Goal: Task Accomplishment & Management: Manage account settings

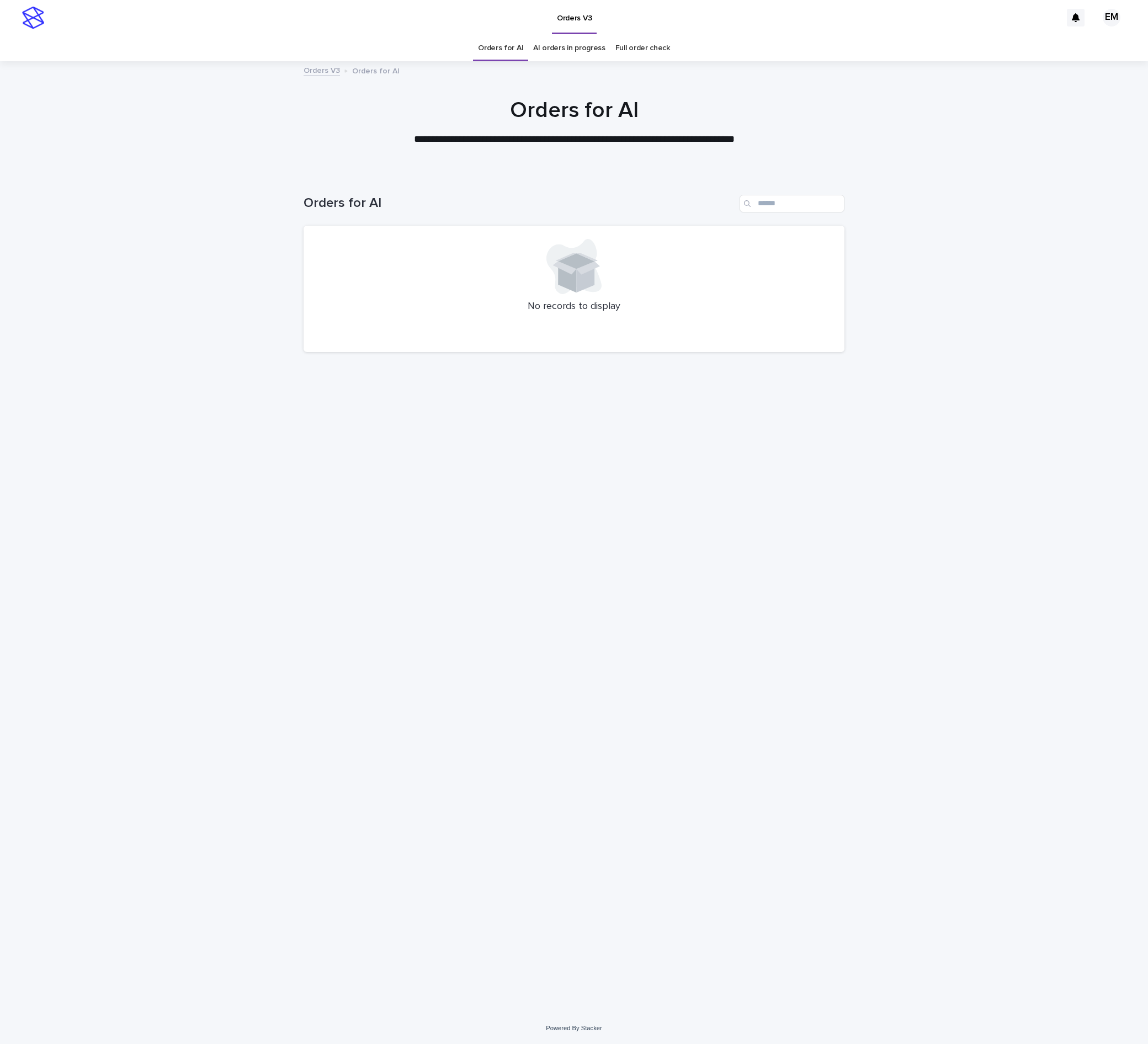
click at [539, 449] on div "Loading... Saving… Loading... Saving… Orders for AI No records to display" at bounding box center [574, 579] width 552 height 812
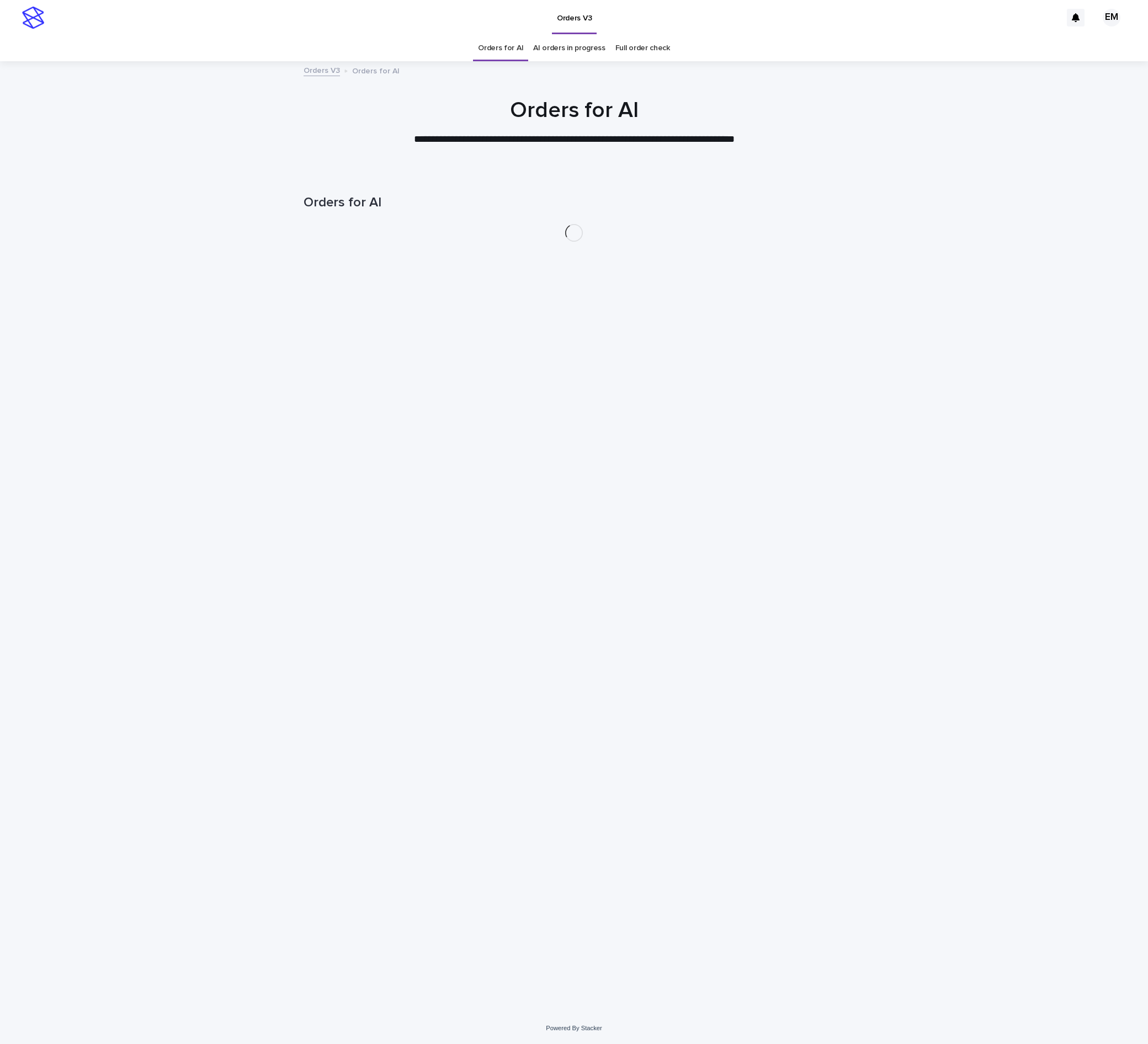
drag, startPoint x: 223, startPoint y: 370, endPoint x: 484, endPoint y: 380, distance: 261.2
click at [224, 371] on div "Loading... Saving… Loading... Saving… Orders for AI" at bounding box center [574, 593] width 1148 height 839
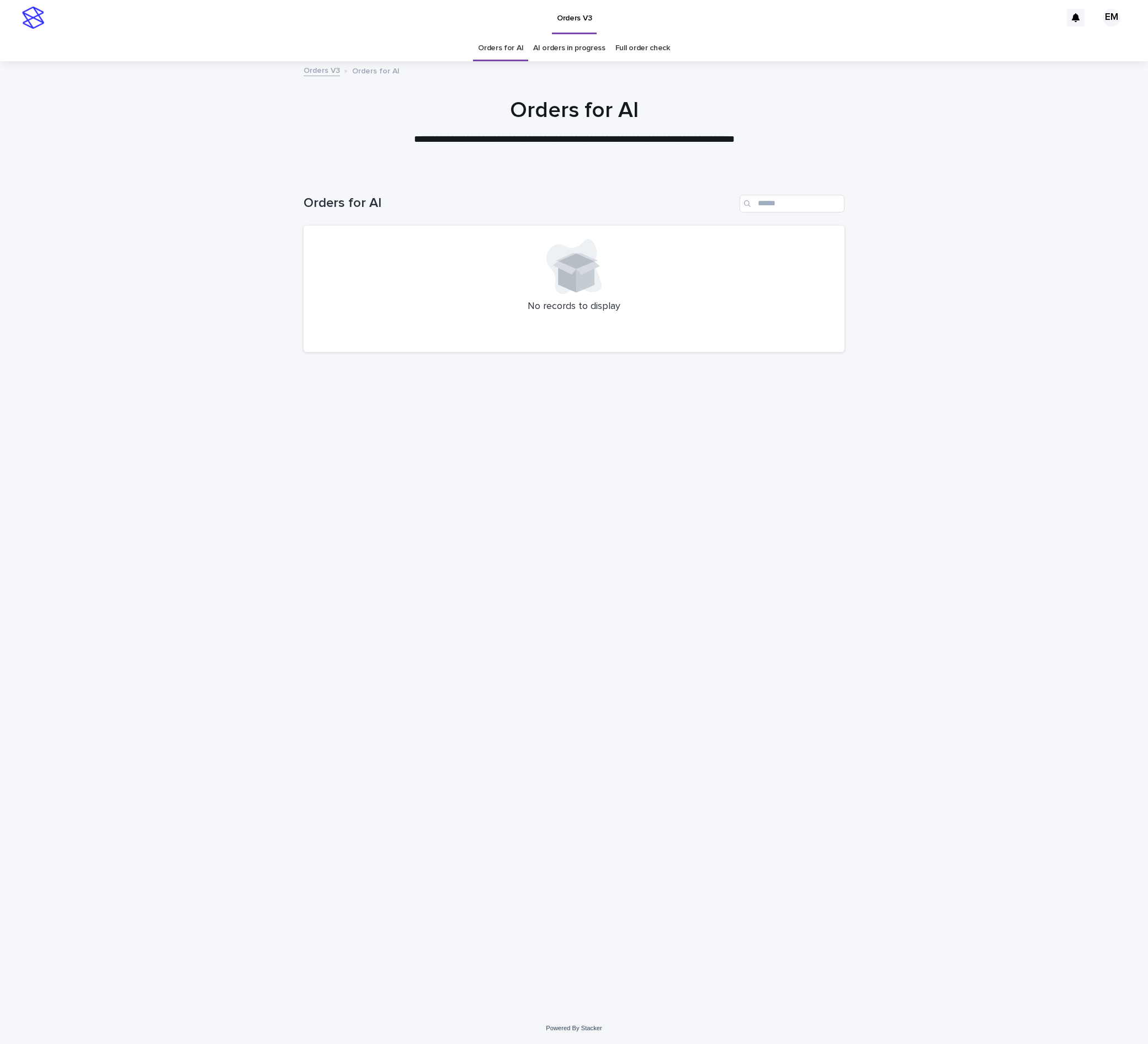
click at [601, 168] on div at bounding box center [574, 117] width 1148 height 110
click at [181, 210] on div "Loading... Saving… Loading... Saving… Orders for AI No records to display" at bounding box center [574, 593] width 1148 height 839
click at [271, 152] on div at bounding box center [574, 117] width 1148 height 110
click at [707, 366] on div "Loading... Saving… Loading... Saving… Orders for AI No records to display" at bounding box center [574, 579] width 552 height 812
click at [559, 665] on div "Loading... Saving… Loading... Saving… Orders for AI No records to display" at bounding box center [574, 579] width 552 height 812
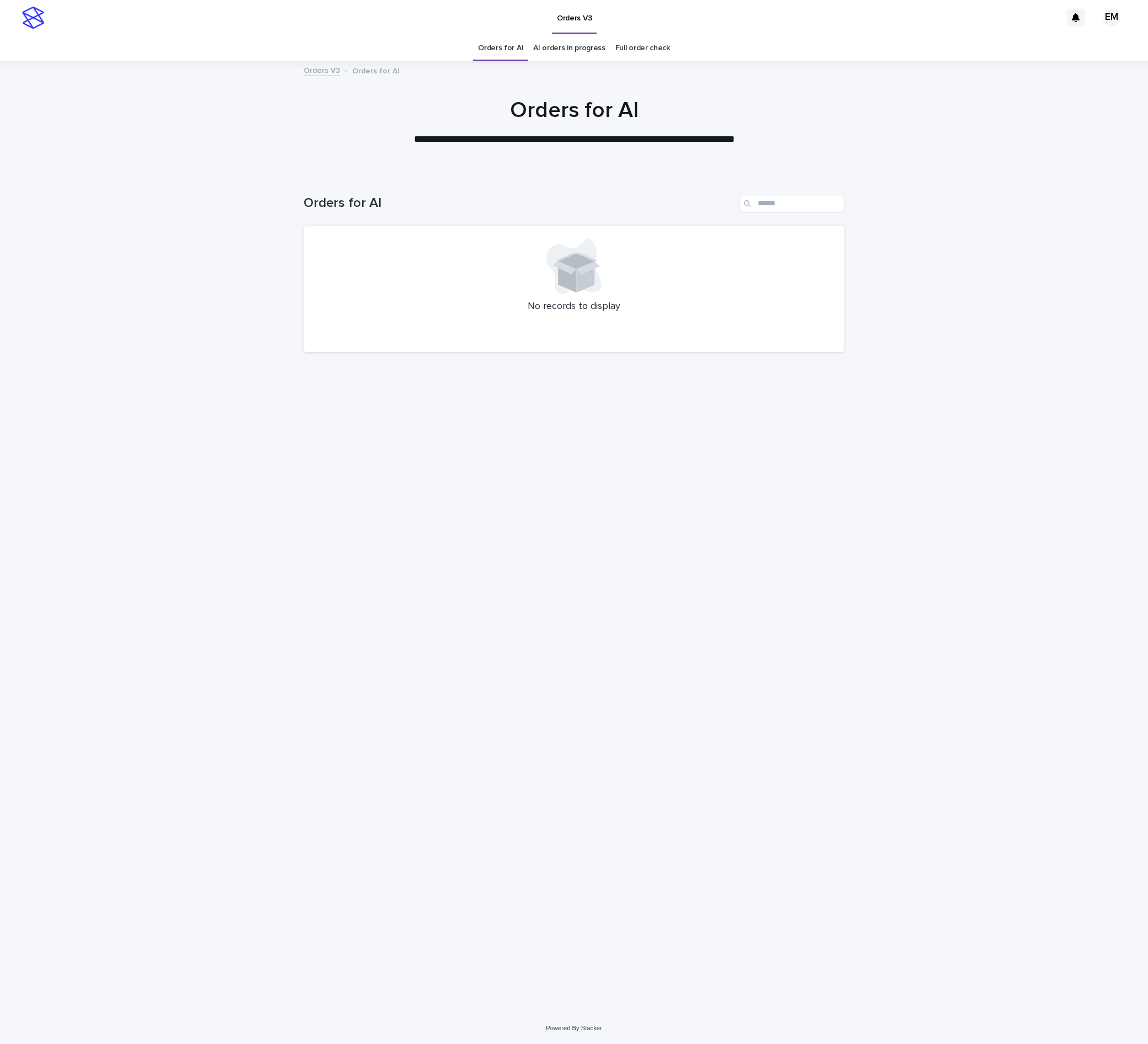
click at [477, 525] on div "Loading... Saving… Loading... Saving… Orders for AI No records to display" at bounding box center [574, 579] width 552 height 812
drag, startPoint x: 678, startPoint y: 726, endPoint x: 675, endPoint y: 716, distance: 10.4
click at [678, 726] on div "Loading... Saving… Loading... Saving… Orders for AI No records to display" at bounding box center [574, 579] width 552 height 812
click at [611, 525] on div "Loading... Saving… Loading... Saving… Orders for AI No records to display" at bounding box center [574, 579] width 552 height 812
click at [472, 638] on div "Loading... Saving… Loading... Saving… Orders for AI No records to display" at bounding box center [574, 579] width 552 height 812
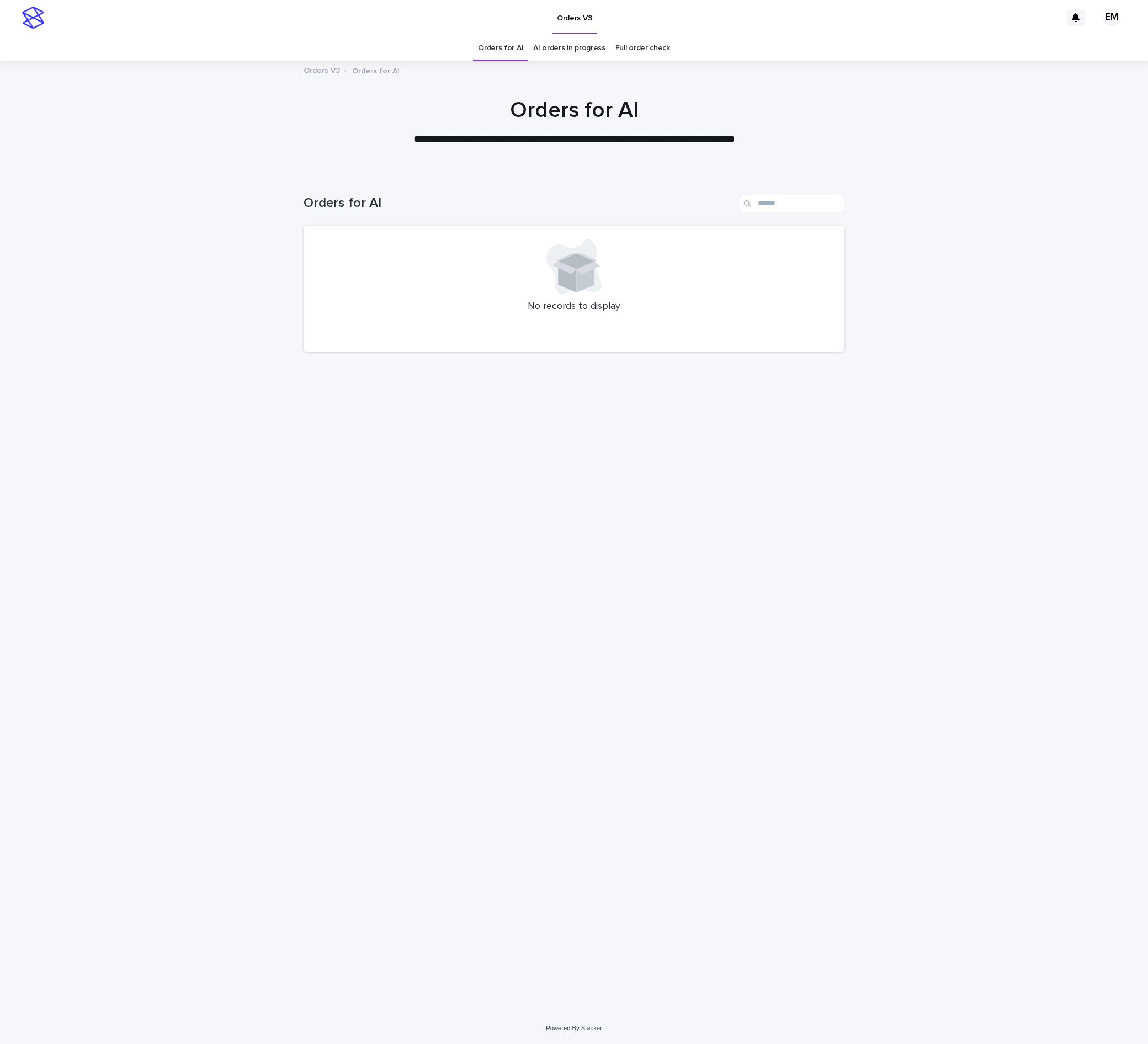
drag, startPoint x: 534, startPoint y: 518, endPoint x: 122, endPoint y: 0, distance: 661.9
click at [533, 518] on div "Loading... Saving… Loading... Saving… Orders for AI No records to display" at bounding box center [574, 579] width 552 height 812
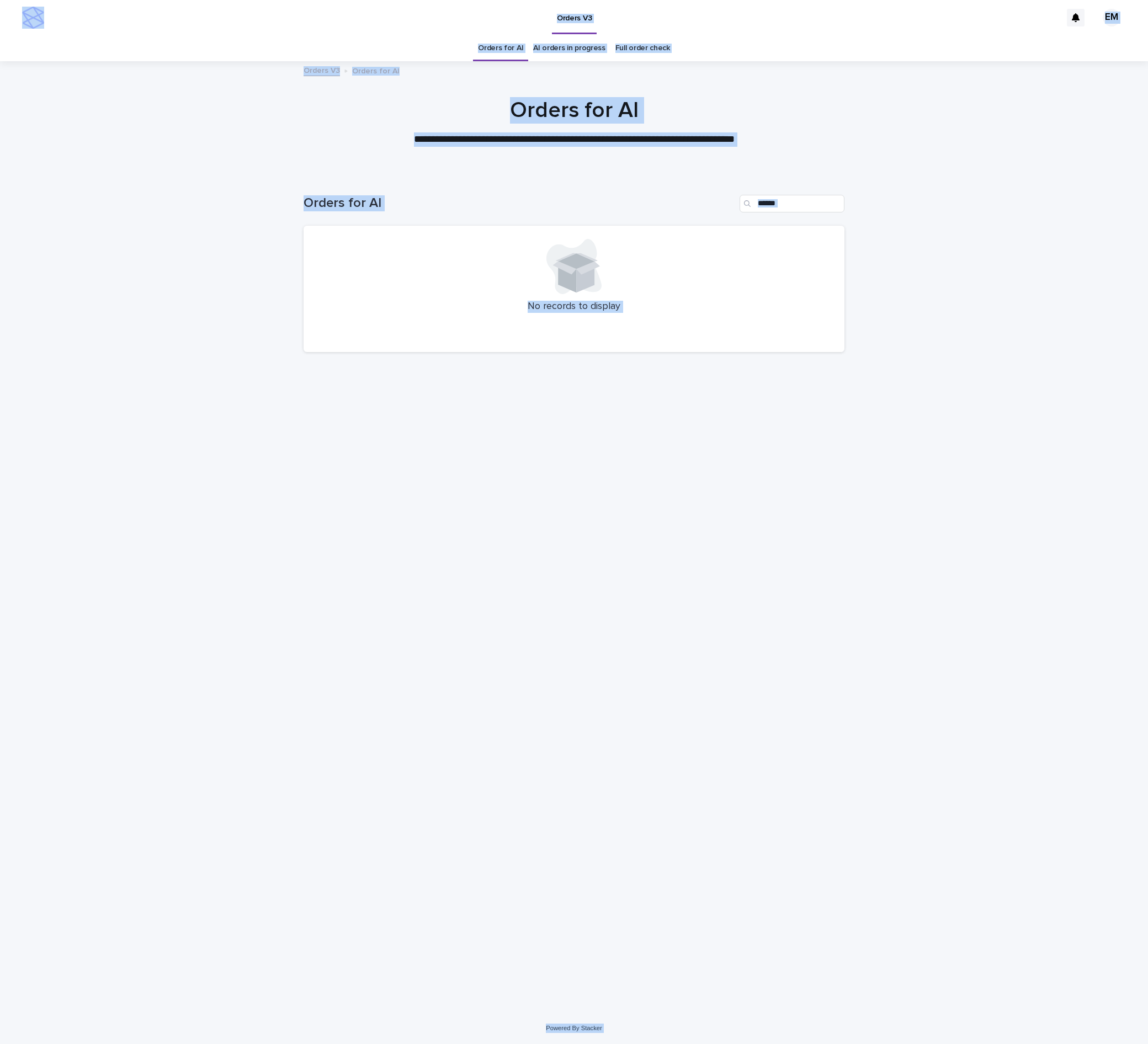
click at [218, 315] on div "Loading... Saving… Loading... Saving… Orders for AI No records to display" at bounding box center [574, 593] width 1148 height 839
click at [365, 651] on div "Loading... Saving… Loading... Saving… Orders for AI No records to display" at bounding box center [574, 579] width 552 height 812
click at [590, 509] on div "Loading... Saving… Loading... Saving… Orders for AI No records to display" at bounding box center [574, 579] width 552 height 812
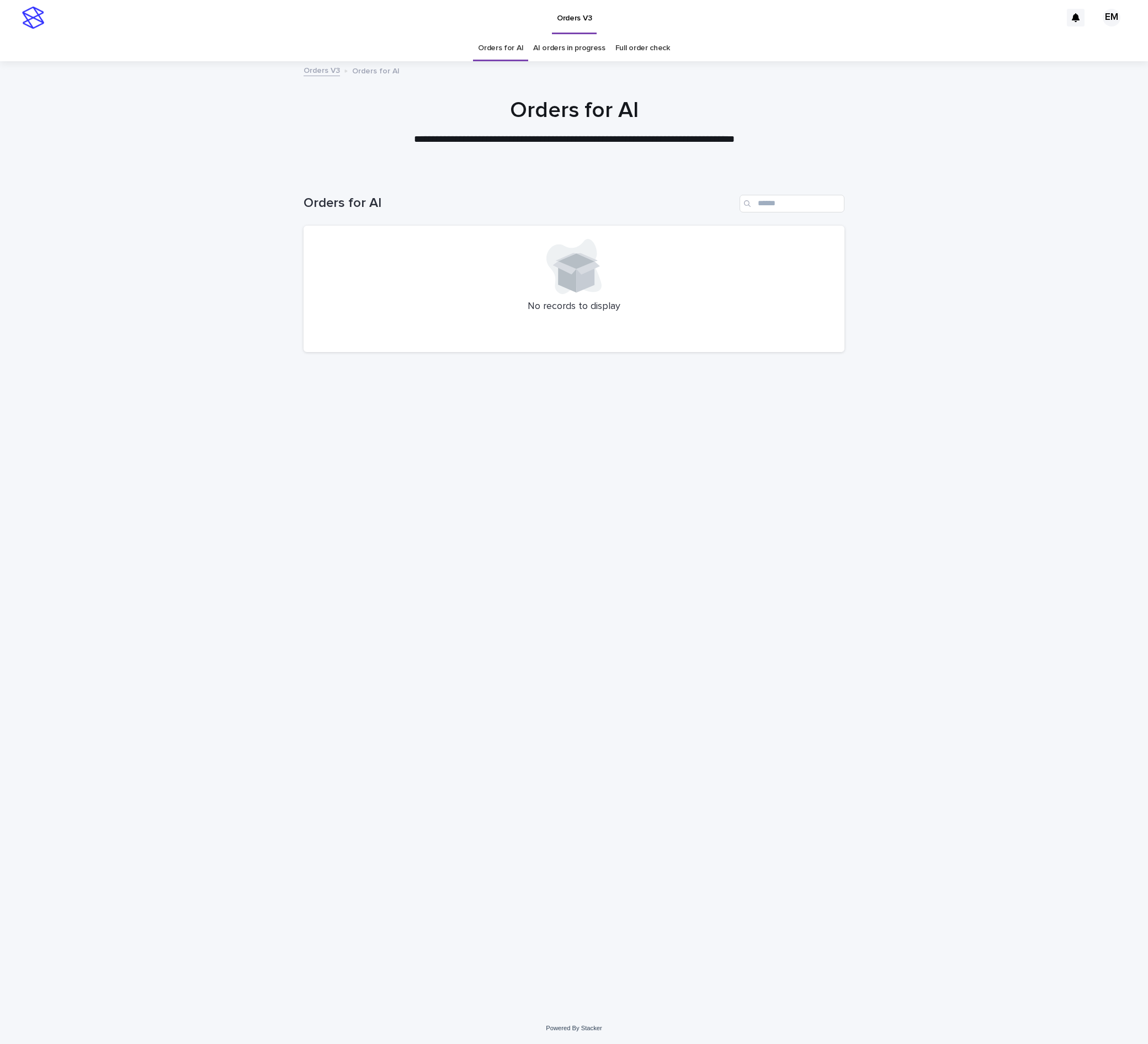
click at [498, 704] on div "Loading... Saving… Loading... Saving… Orders for AI No records to display" at bounding box center [574, 579] width 552 height 812
click at [593, 651] on div "Loading... Saving… Loading... Saving… Orders for AI No records to display" at bounding box center [574, 579] width 552 height 812
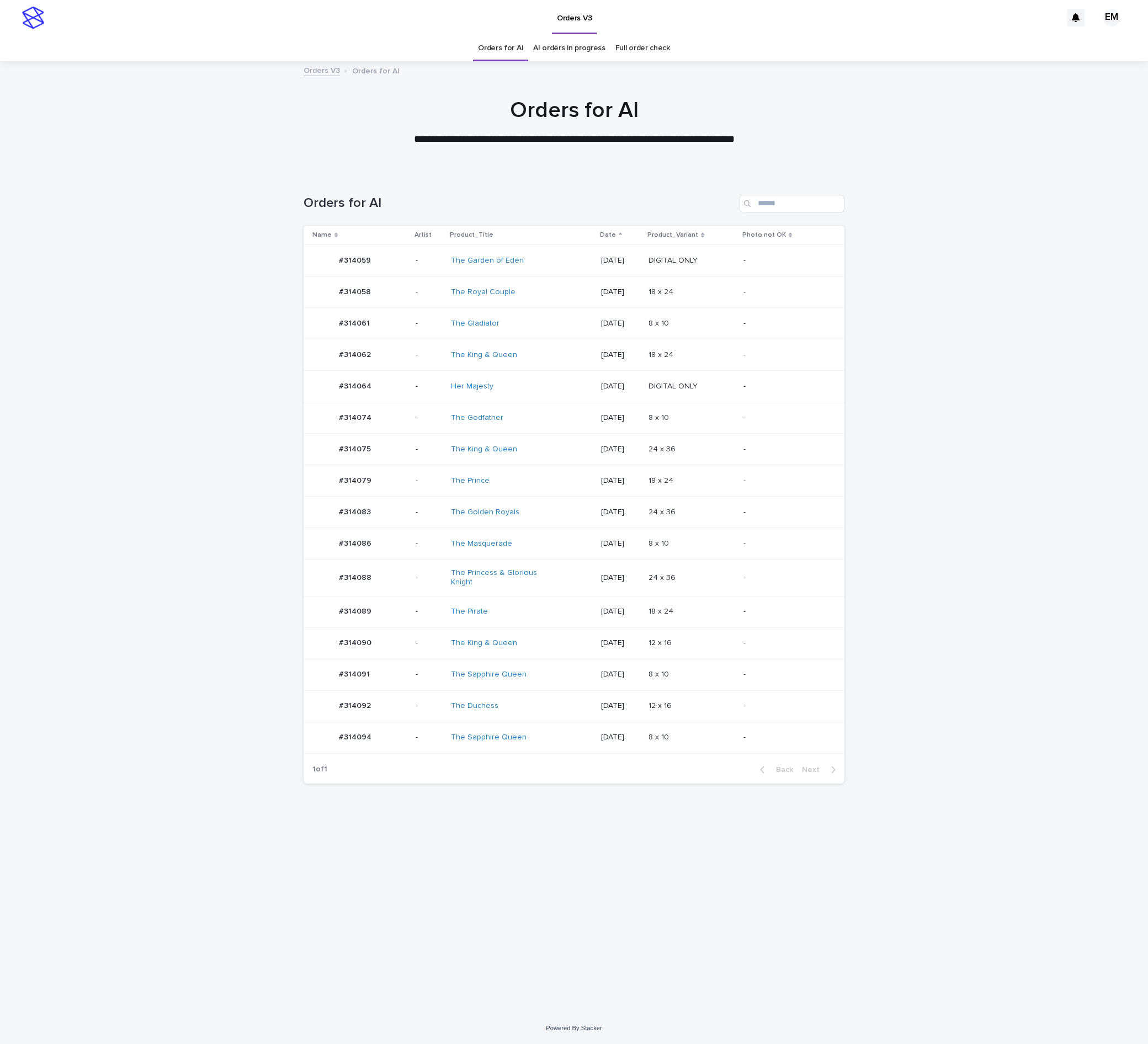
click at [383, 607] on div "#314089 #314089" at bounding box center [359, 611] width 94 height 22
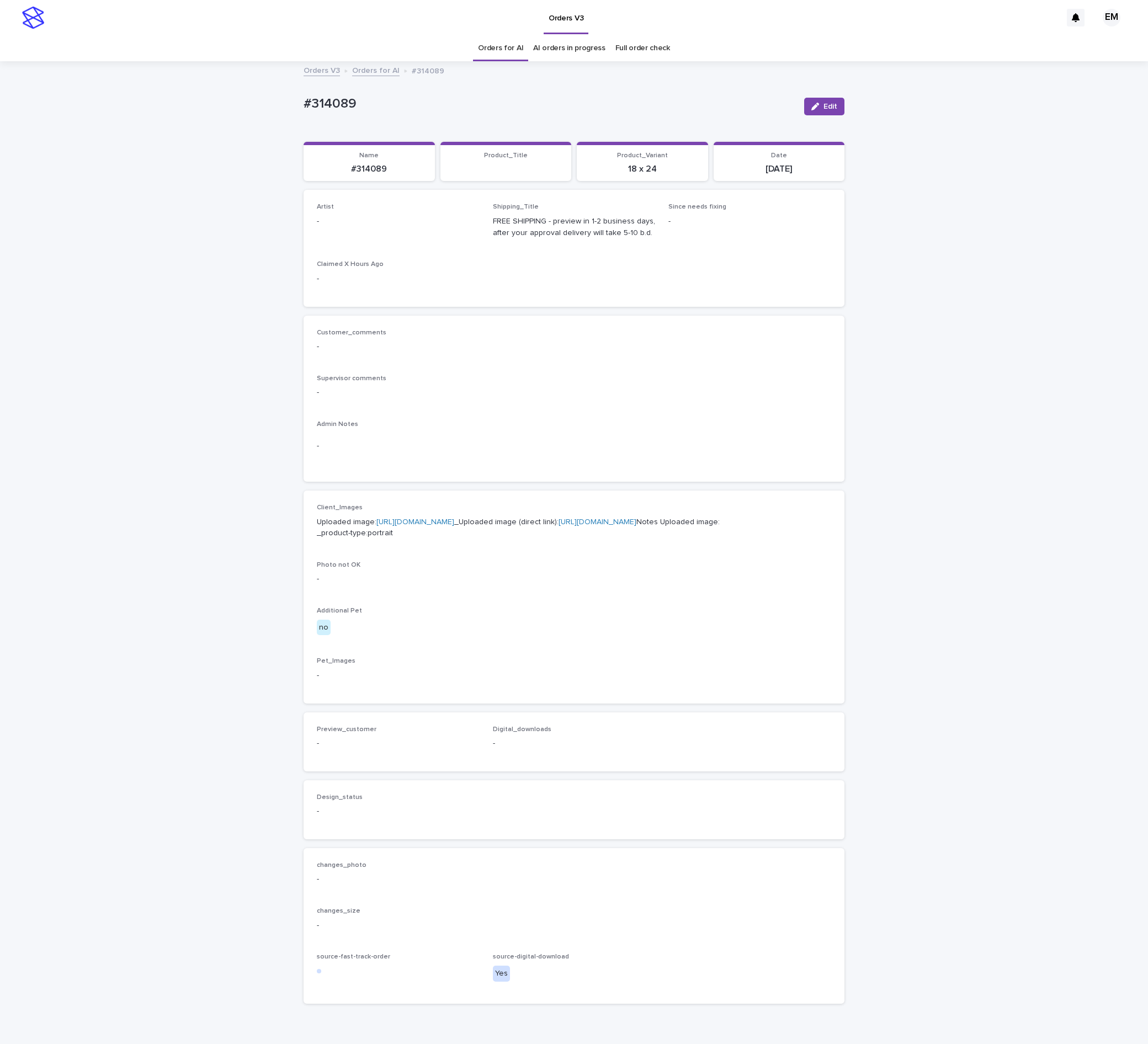
drag, startPoint x: 803, startPoint y: 121, endPoint x: 371, endPoint y: 201, distance: 439.3
click at [811, 104] on icon "button" at bounding box center [815, 106] width 8 height 8
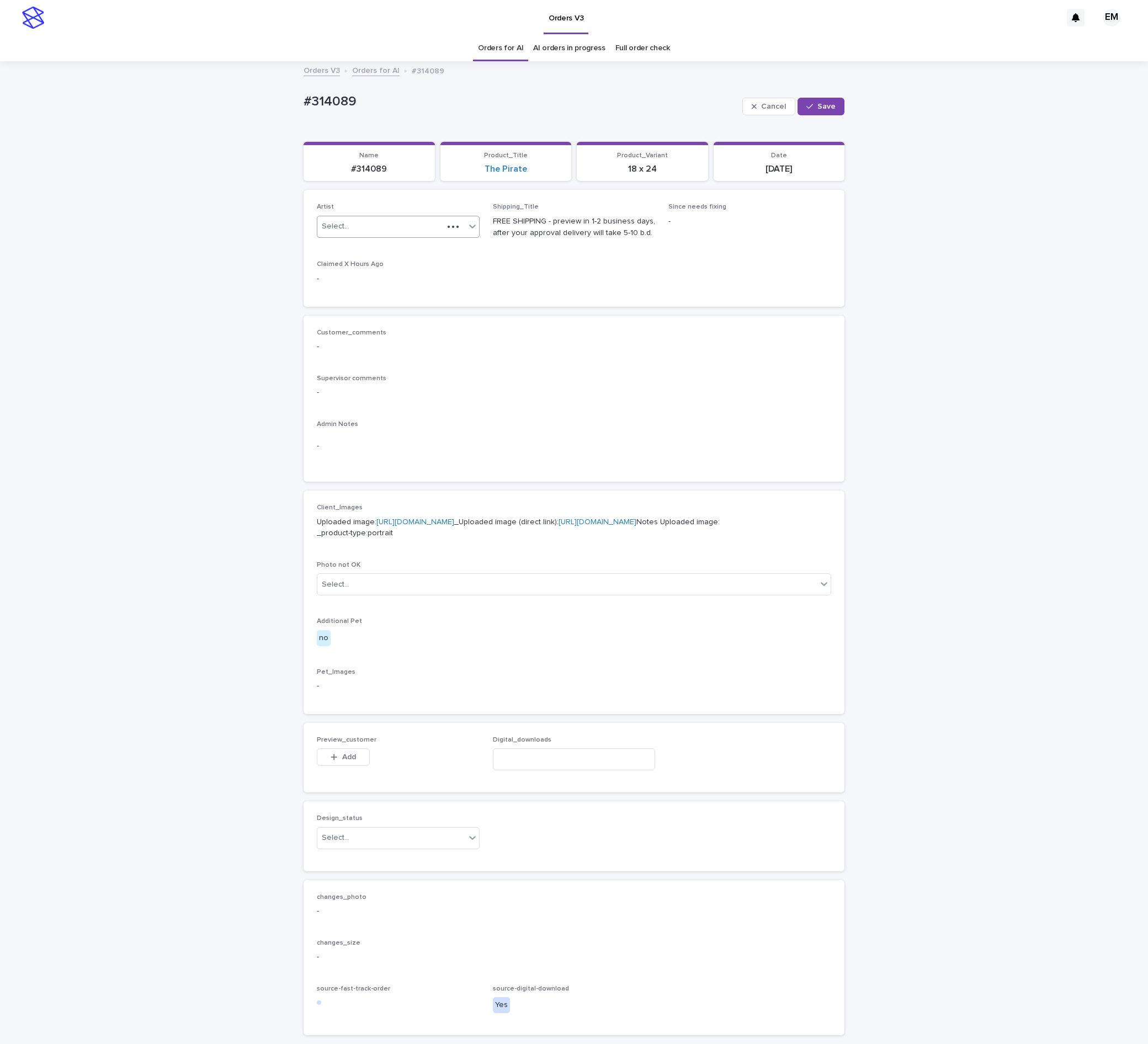
click at [351, 222] on div at bounding box center [351, 226] width 1 height 11
paste input "**********"
type input "**********"
click at [374, 252] on div "EmersonHernandez" at bounding box center [389, 250] width 162 height 19
drag, startPoint x: 818, startPoint y: 109, endPoint x: 543, endPoint y: 38, distance: 284.0
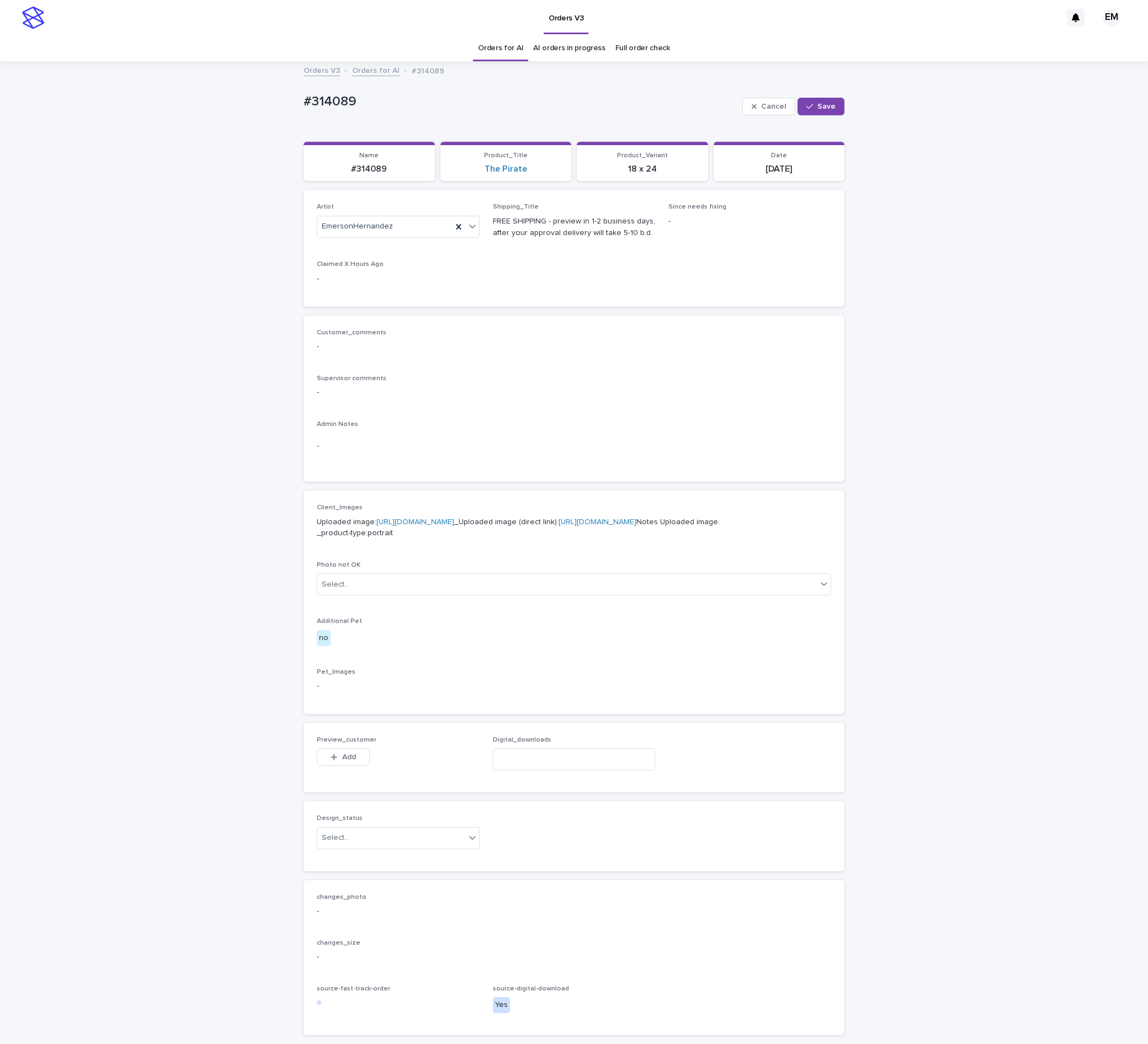
click at [818, 109] on span "Save" at bounding box center [826, 106] width 18 height 8
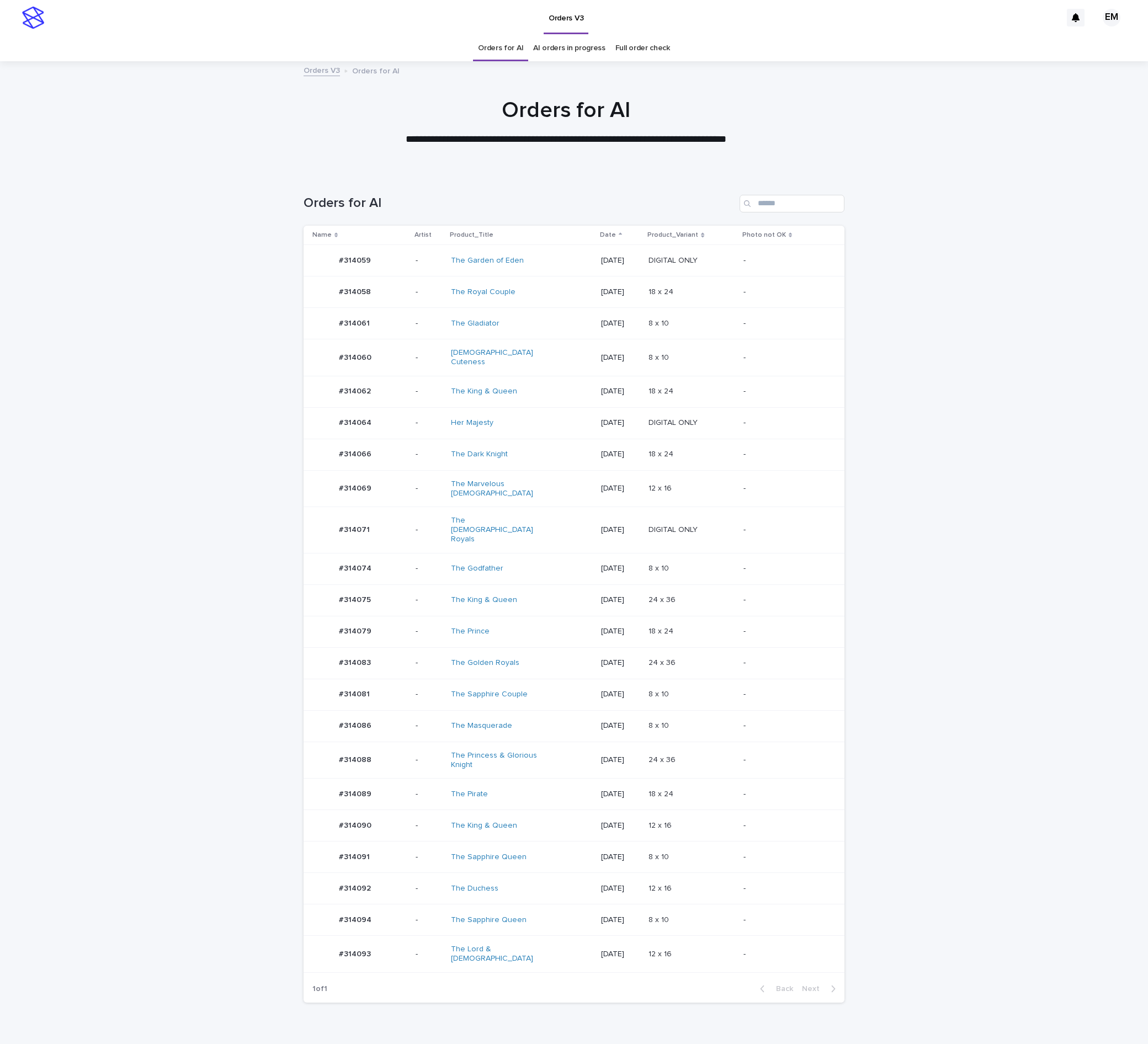
click at [417, 341] on td "-" at bounding box center [428, 358] width 35 height 37
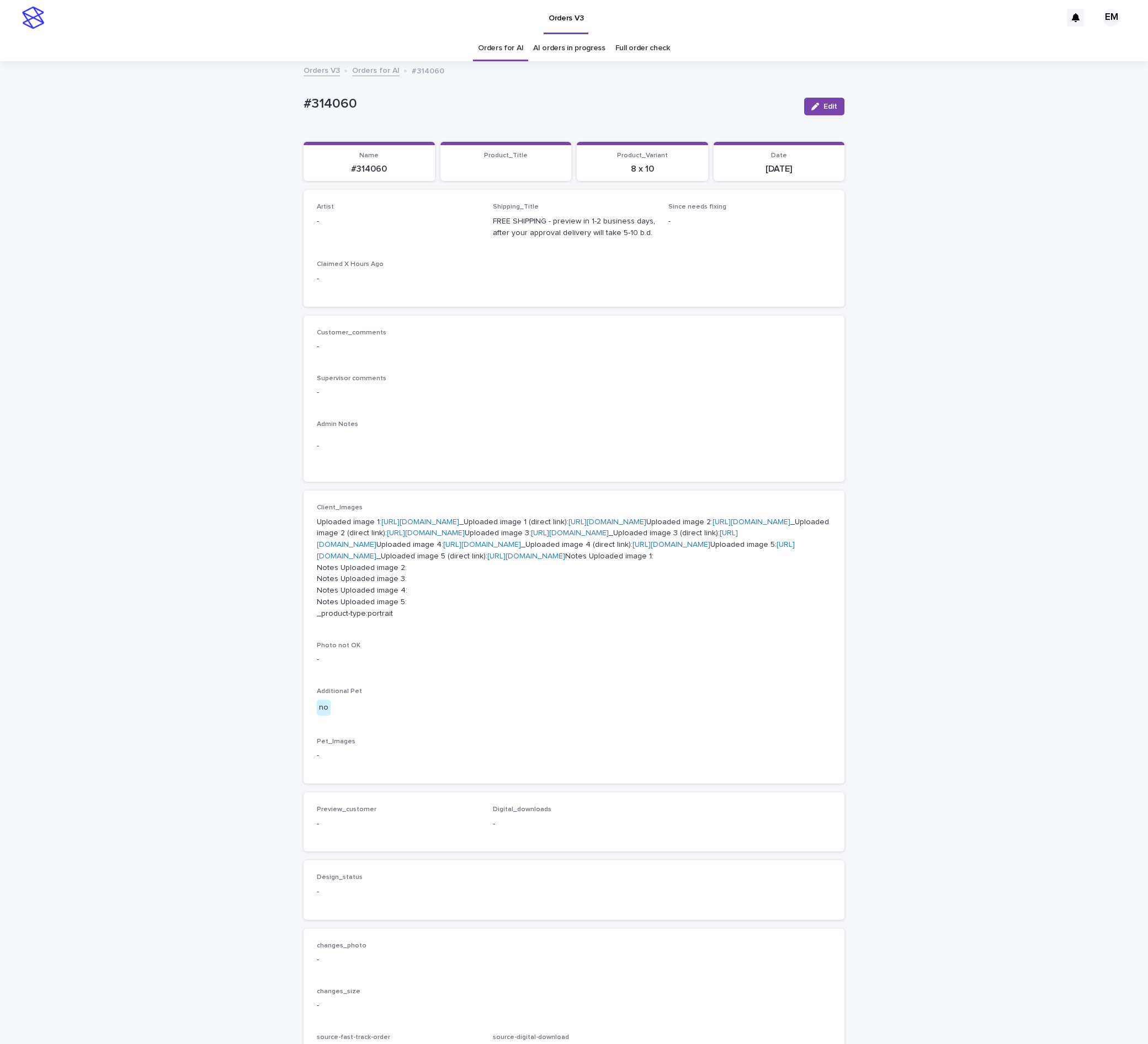
drag, startPoint x: 804, startPoint y: 108, endPoint x: 403, endPoint y: 190, distance: 409.3
click at [804, 107] on button "Edit" at bounding box center [824, 107] width 40 height 17
click at [393, 223] on div "Select..." at bounding box center [380, 226] width 126 height 18
paste input "**********"
type input "**********"
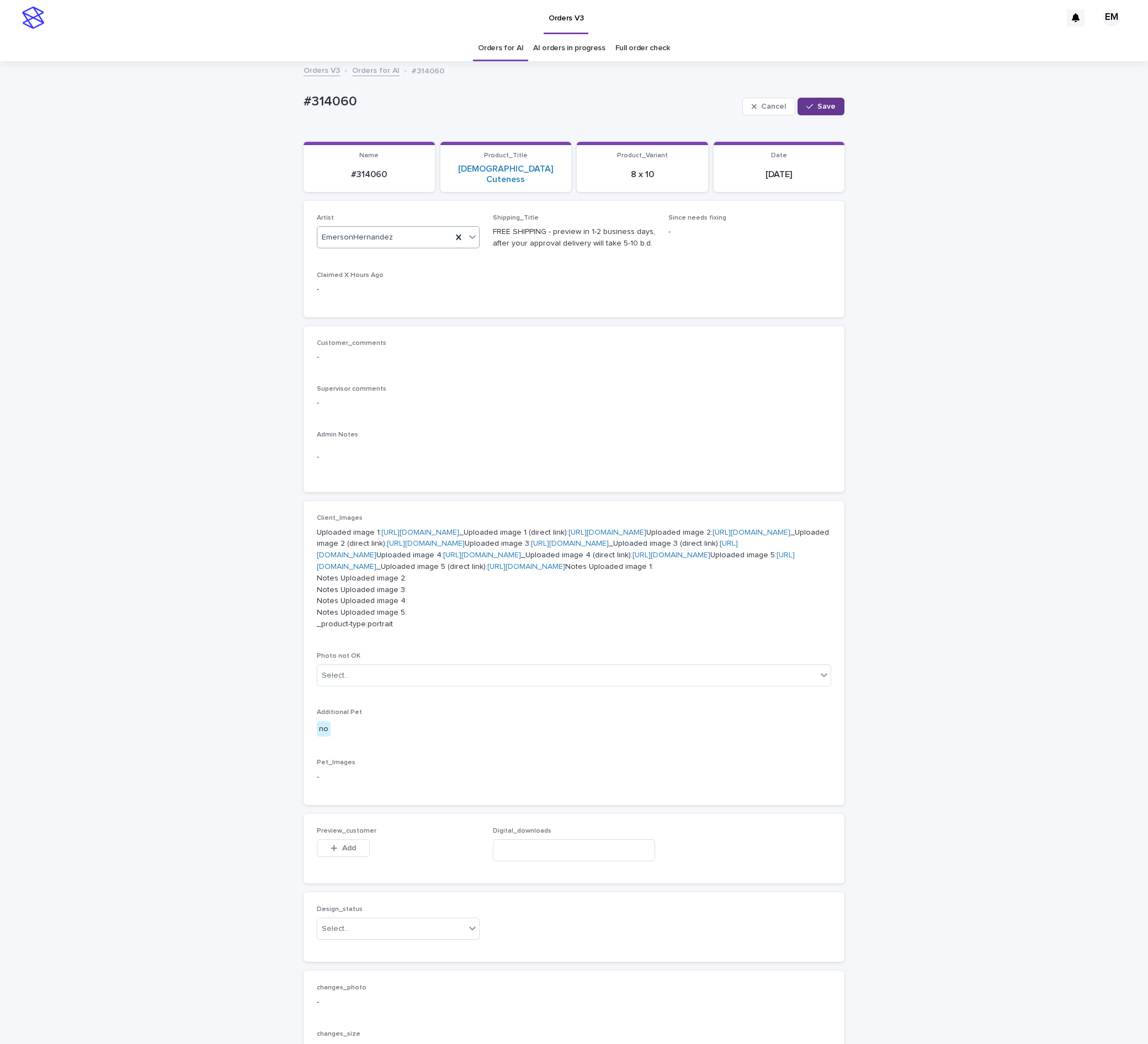
drag, startPoint x: 825, startPoint y: 102, endPoint x: 818, endPoint y: 107, distance: 8.6
click at [820, 108] on button "Save" at bounding box center [821, 107] width 47 height 17
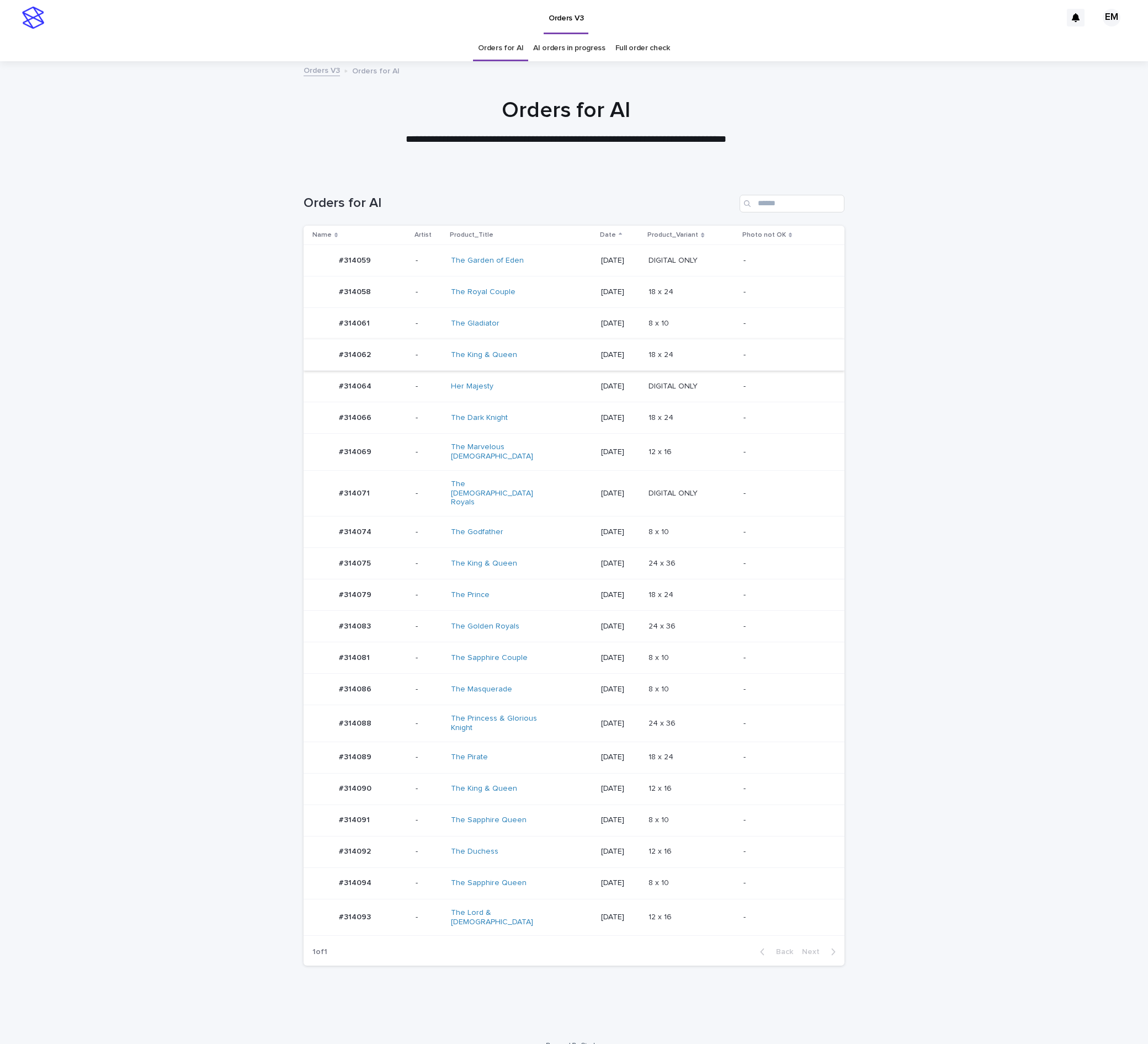
scroll to position [4, 0]
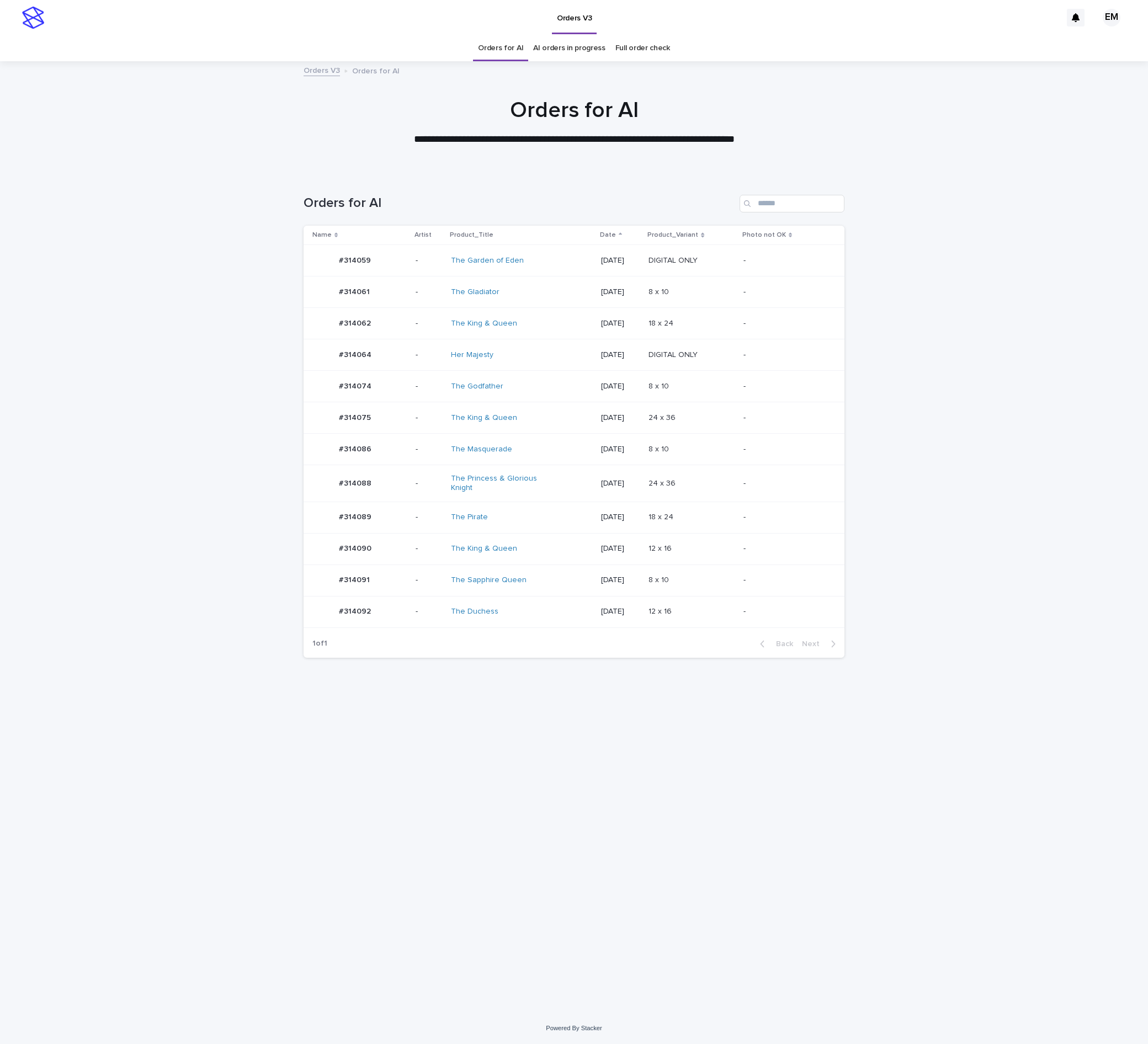
click at [394, 324] on div "#314062 #314062" at bounding box center [359, 323] width 94 height 22
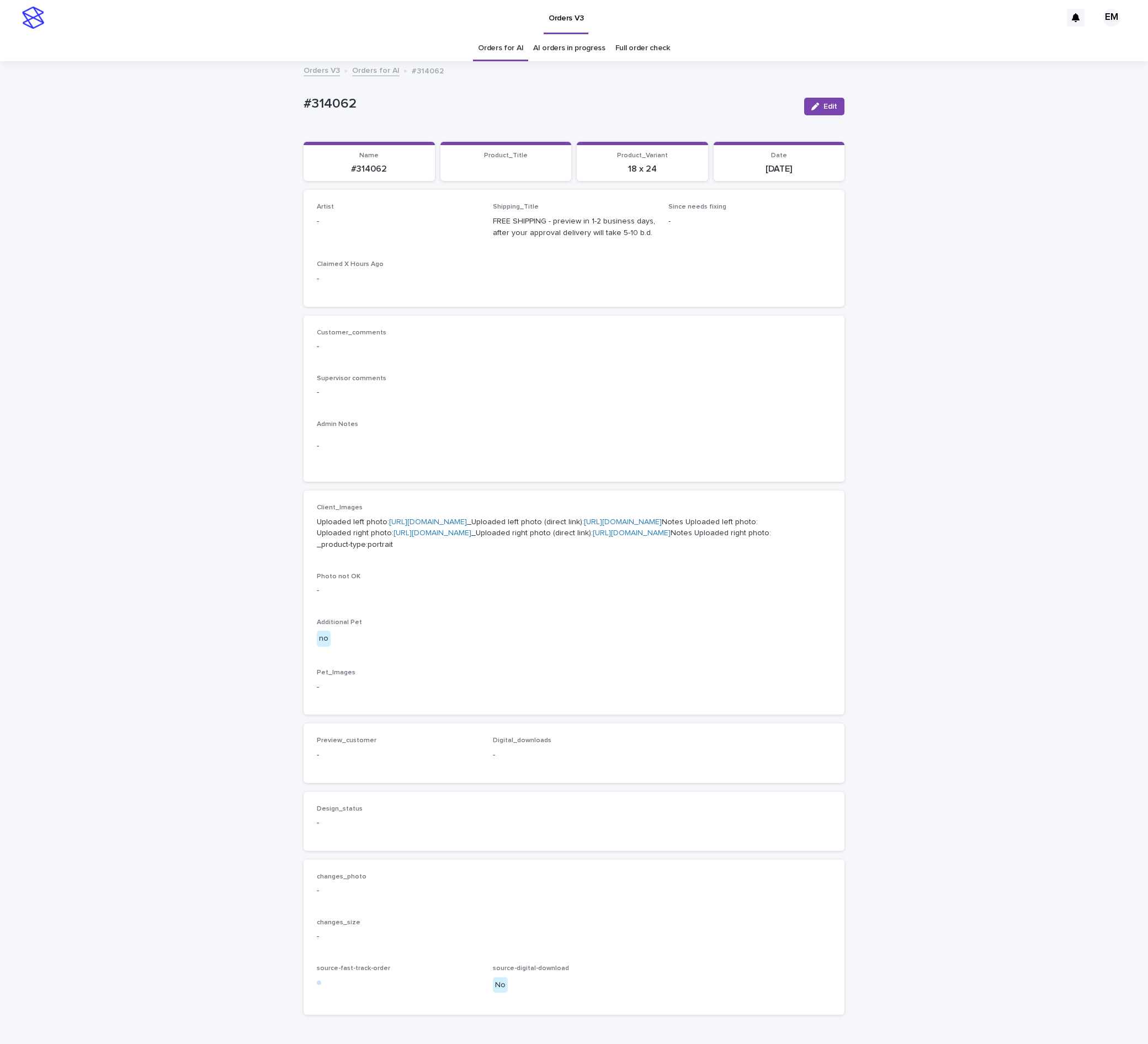
drag, startPoint x: 824, startPoint y: 101, endPoint x: 510, endPoint y: 220, distance: 335.8
click at [821, 101] on button "Edit" at bounding box center [824, 107] width 40 height 17
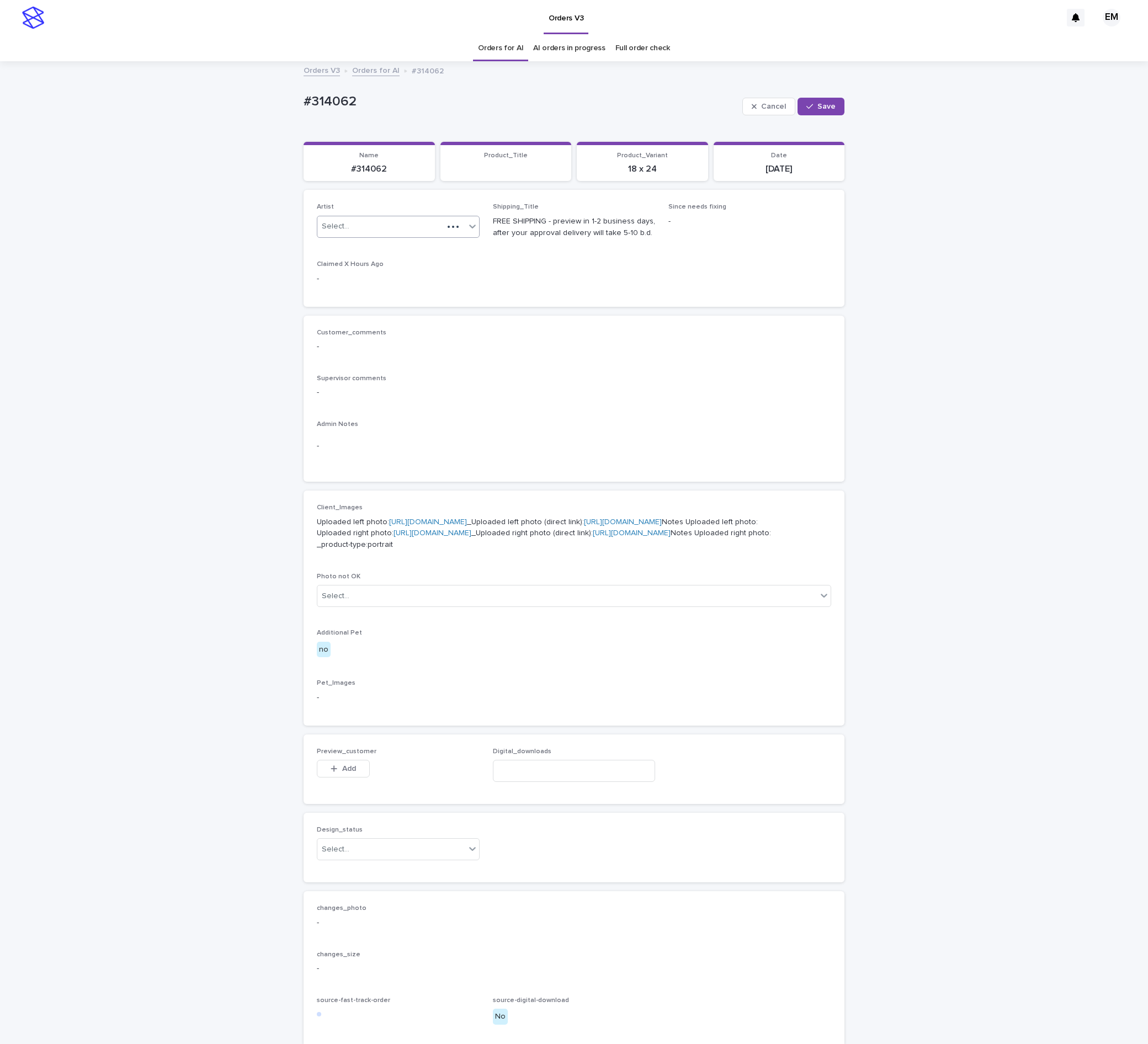
click at [412, 220] on div "Artist Select..." at bounding box center [398, 224] width 163 height 43
drag, startPoint x: 412, startPoint y: 220, endPoint x: 409, endPoint y: 237, distance: 17.3
click at [413, 226] on div "Select..." at bounding box center [380, 226] width 126 height 18
paste input "**********"
type input "**********"
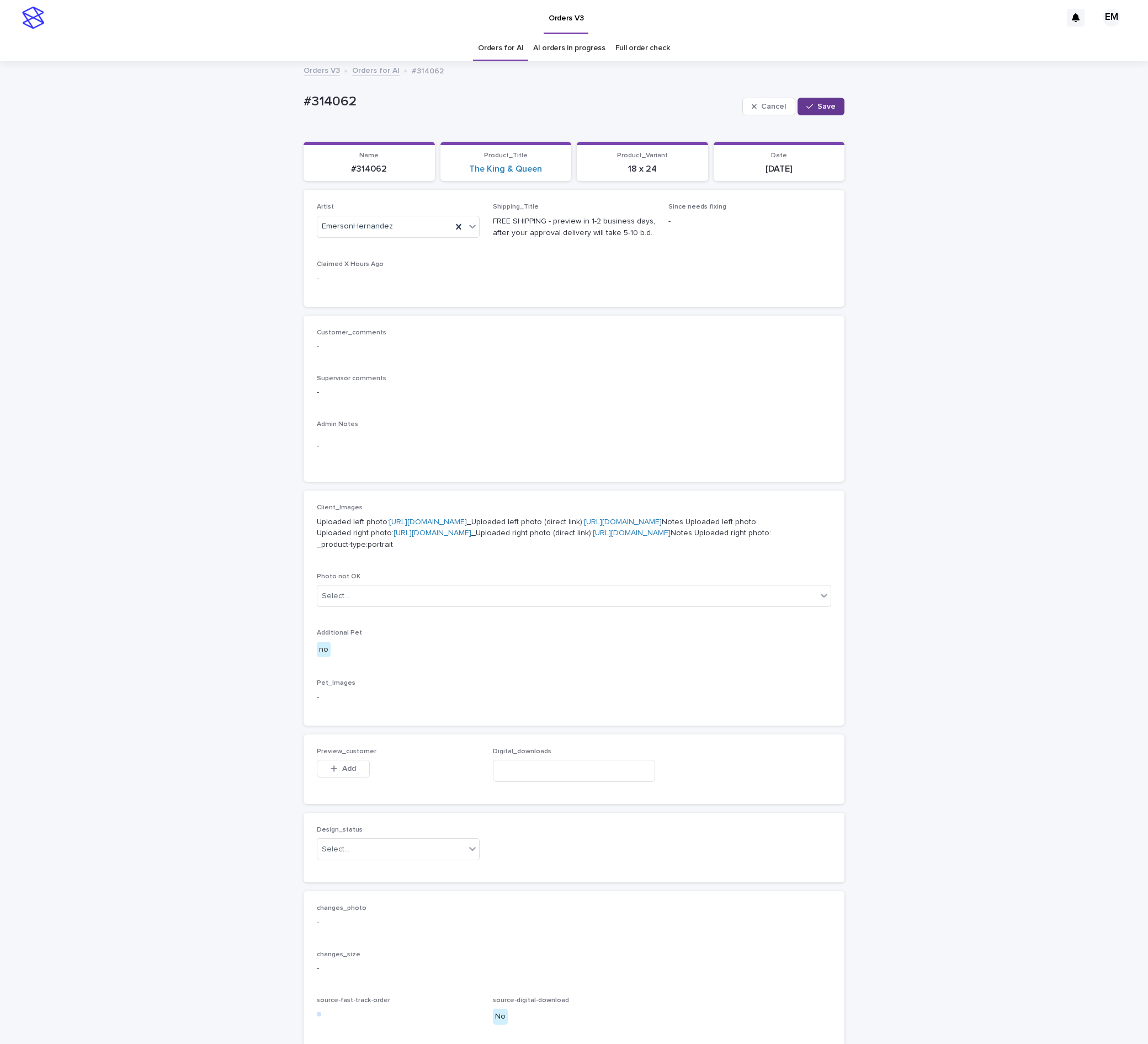
click at [818, 108] on span "Save" at bounding box center [826, 106] width 18 height 8
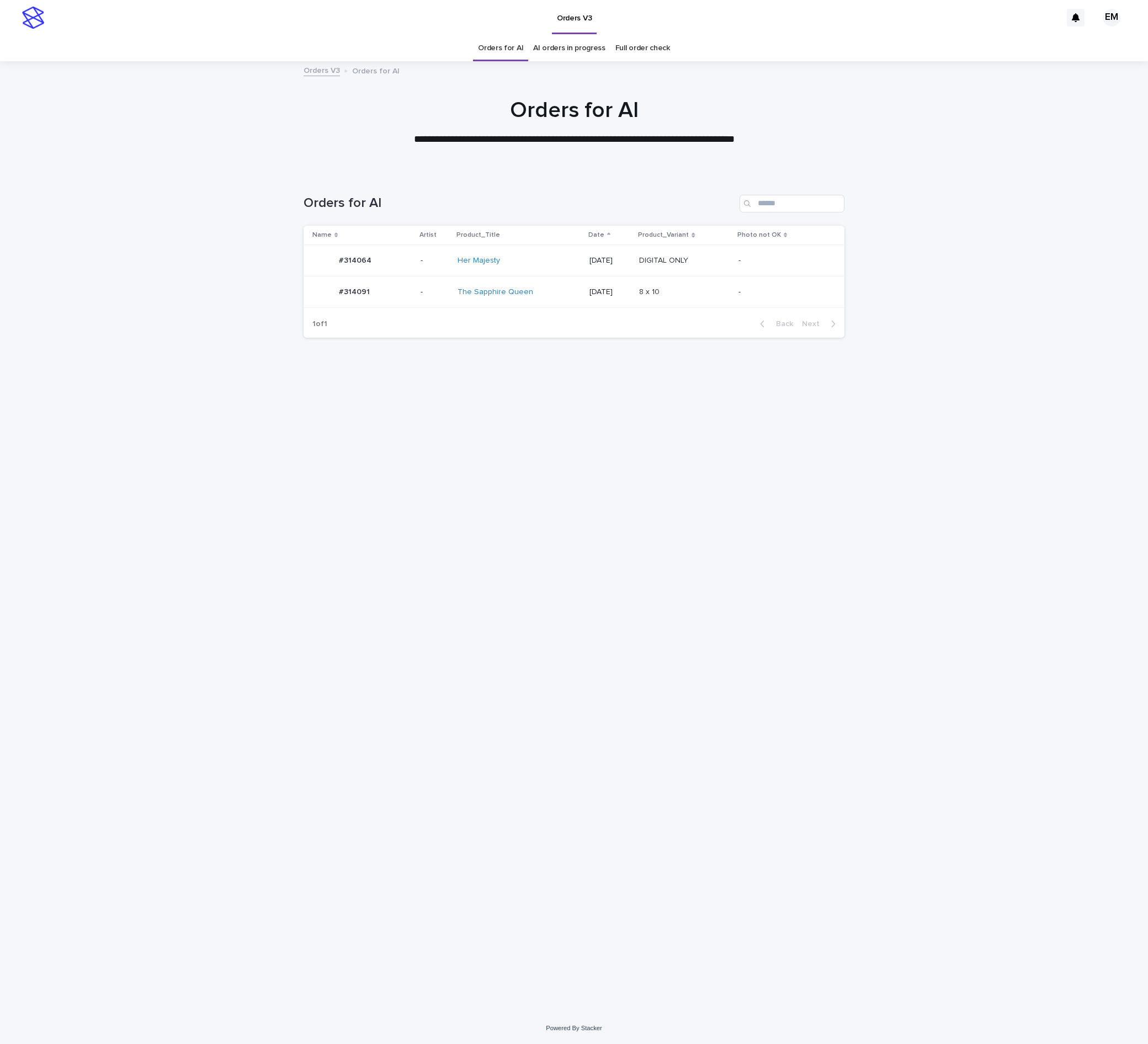
click at [416, 285] on td "-" at bounding box center [435, 292] width 37 height 31
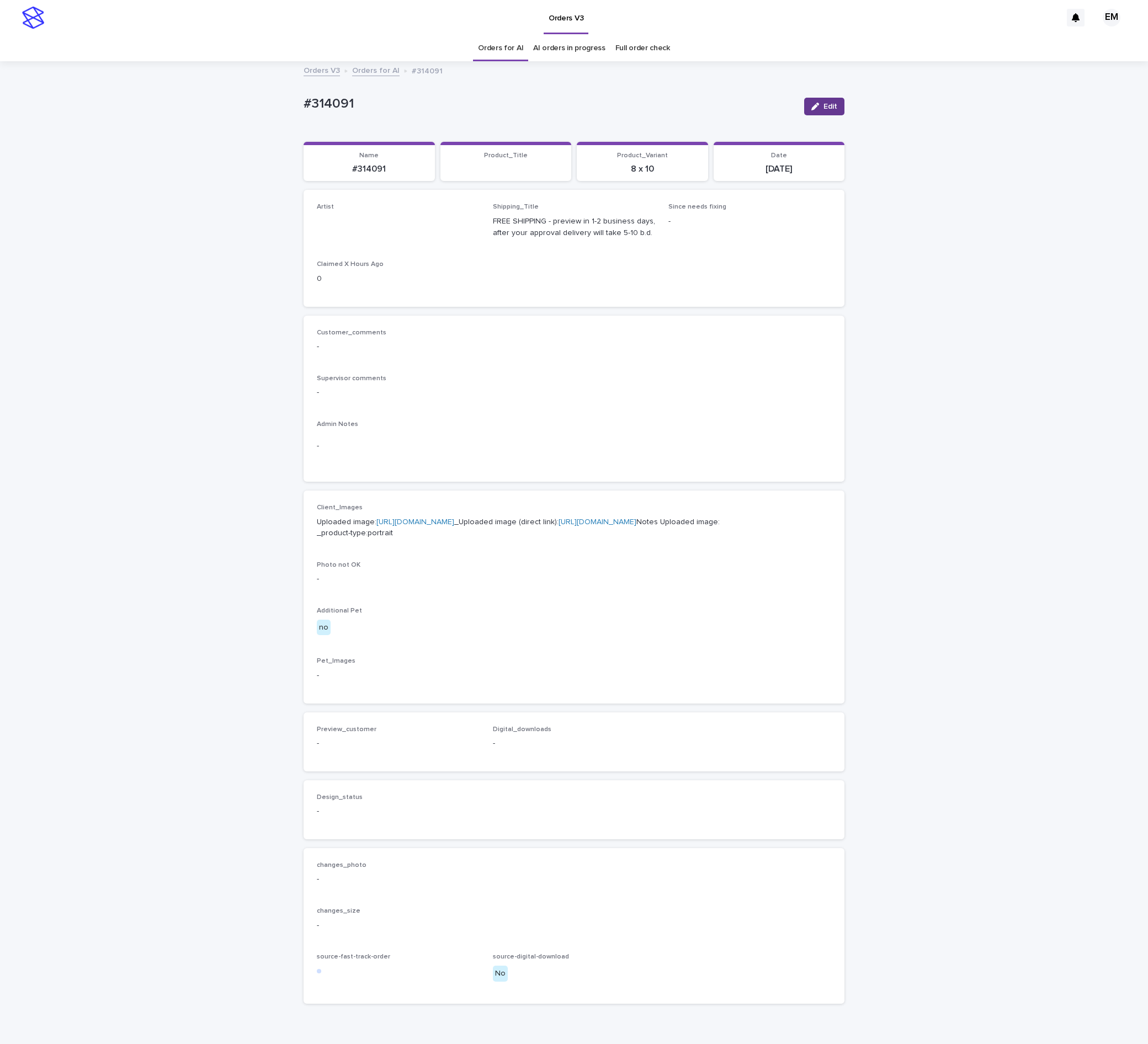
click at [811, 109] on icon "button" at bounding box center [815, 106] width 8 height 8
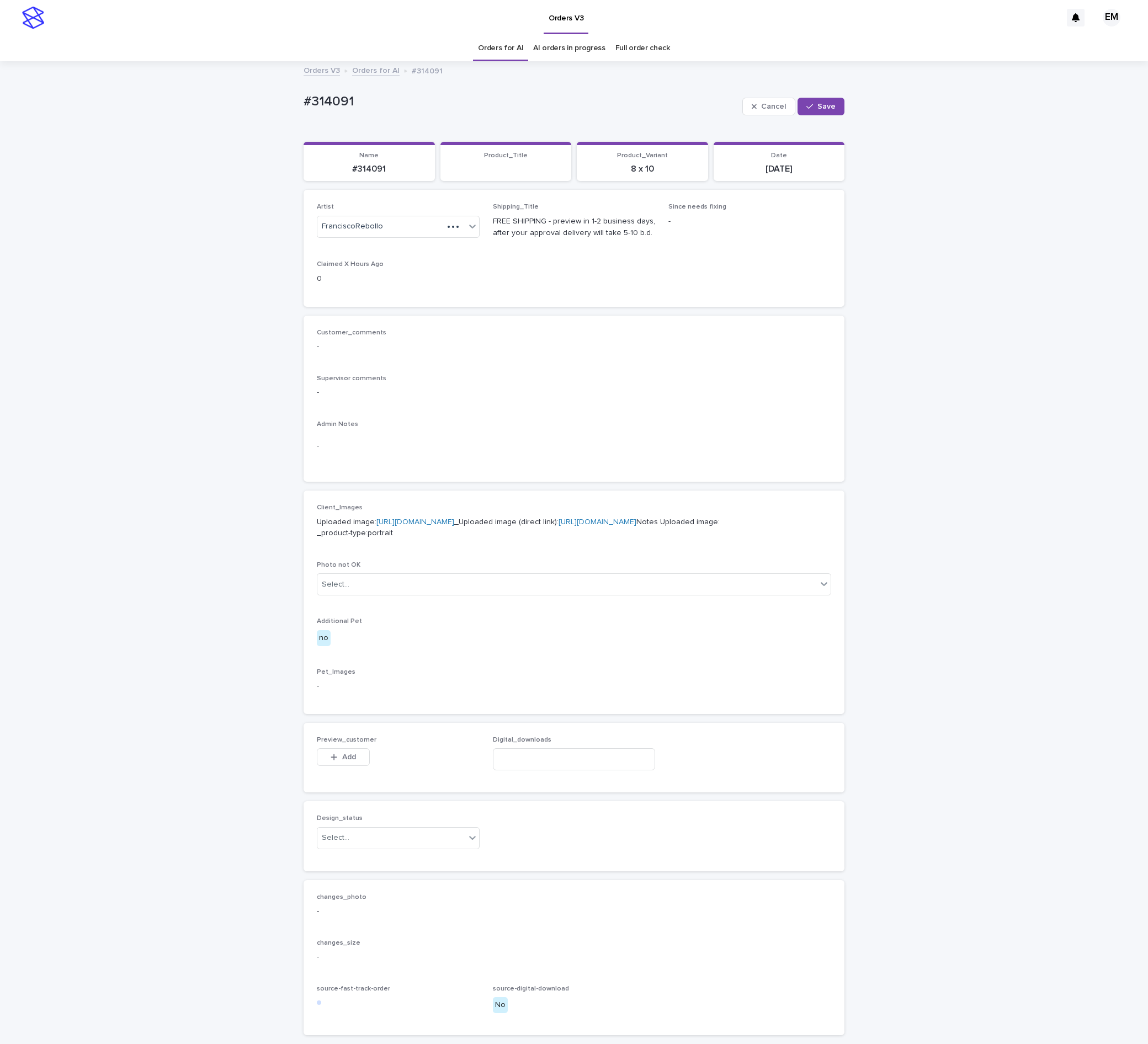
drag, startPoint x: 421, startPoint y: 254, endPoint x: 420, endPoint y: 260, distance: 6.1
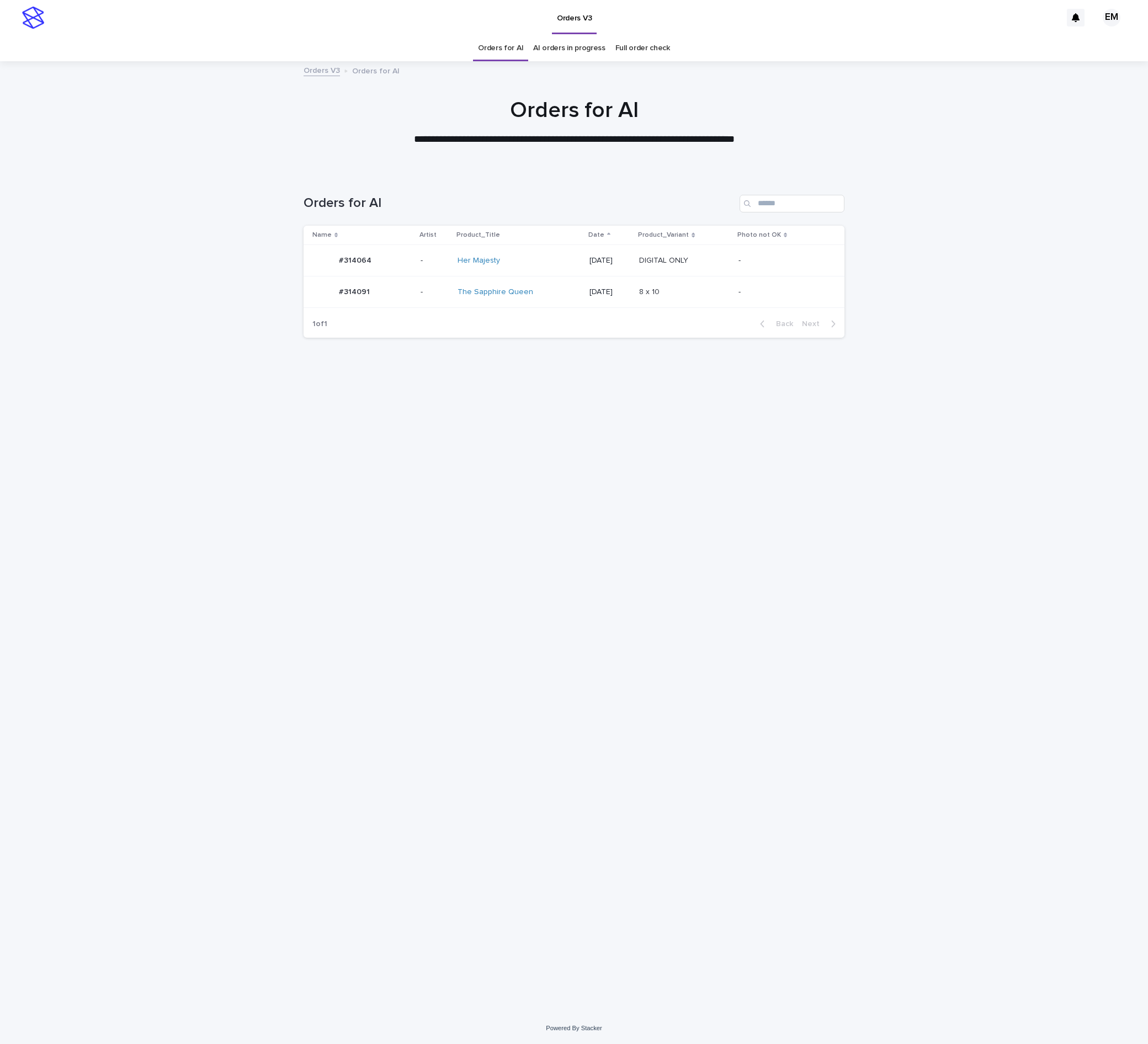
click at [428, 271] on td "-" at bounding box center [435, 261] width 37 height 31
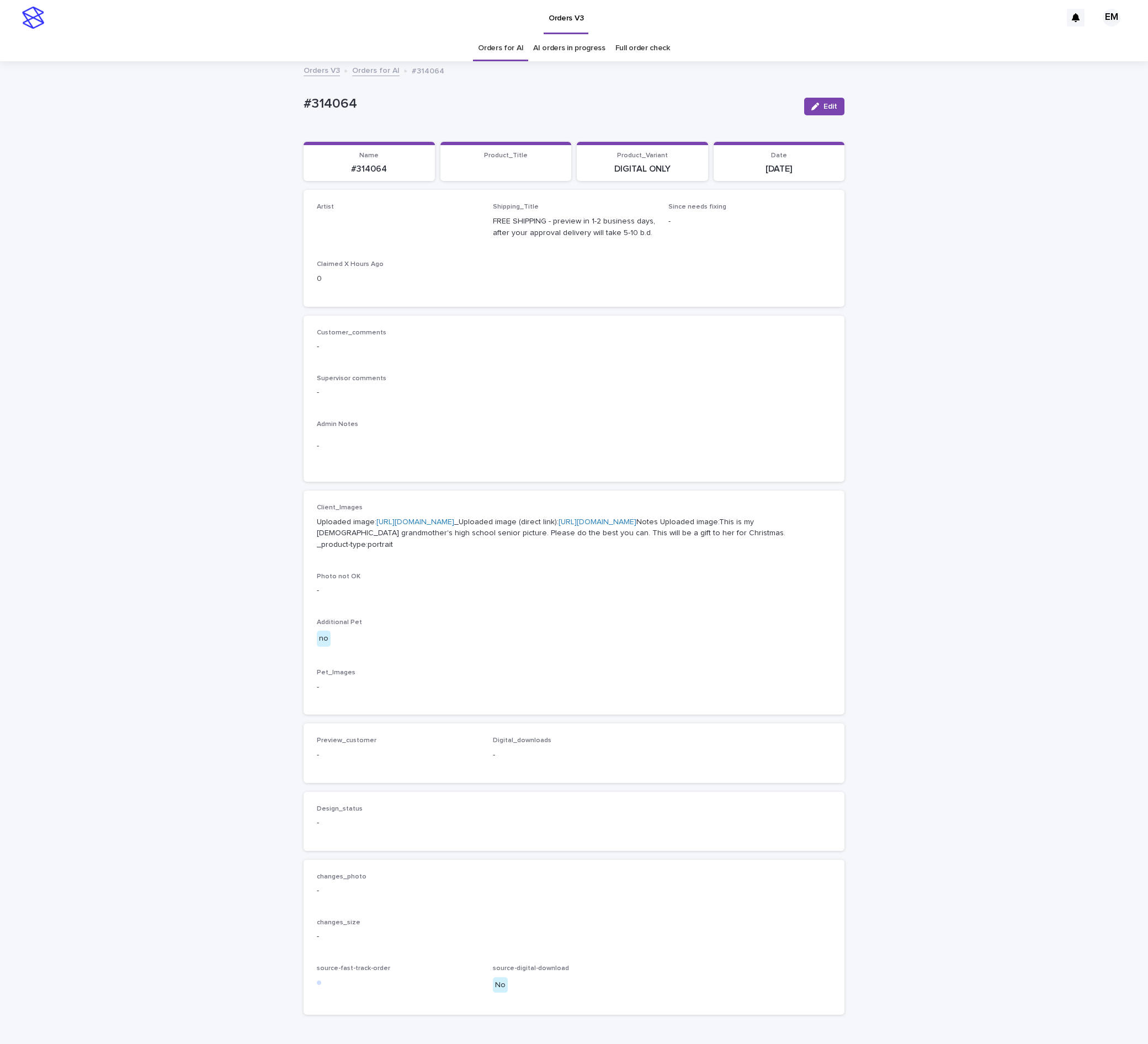
drag, startPoint x: 821, startPoint y: 101, endPoint x: 497, endPoint y: 215, distance: 343.5
click at [818, 107] on button "Edit" at bounding box center [824, 107] width 40 height 17
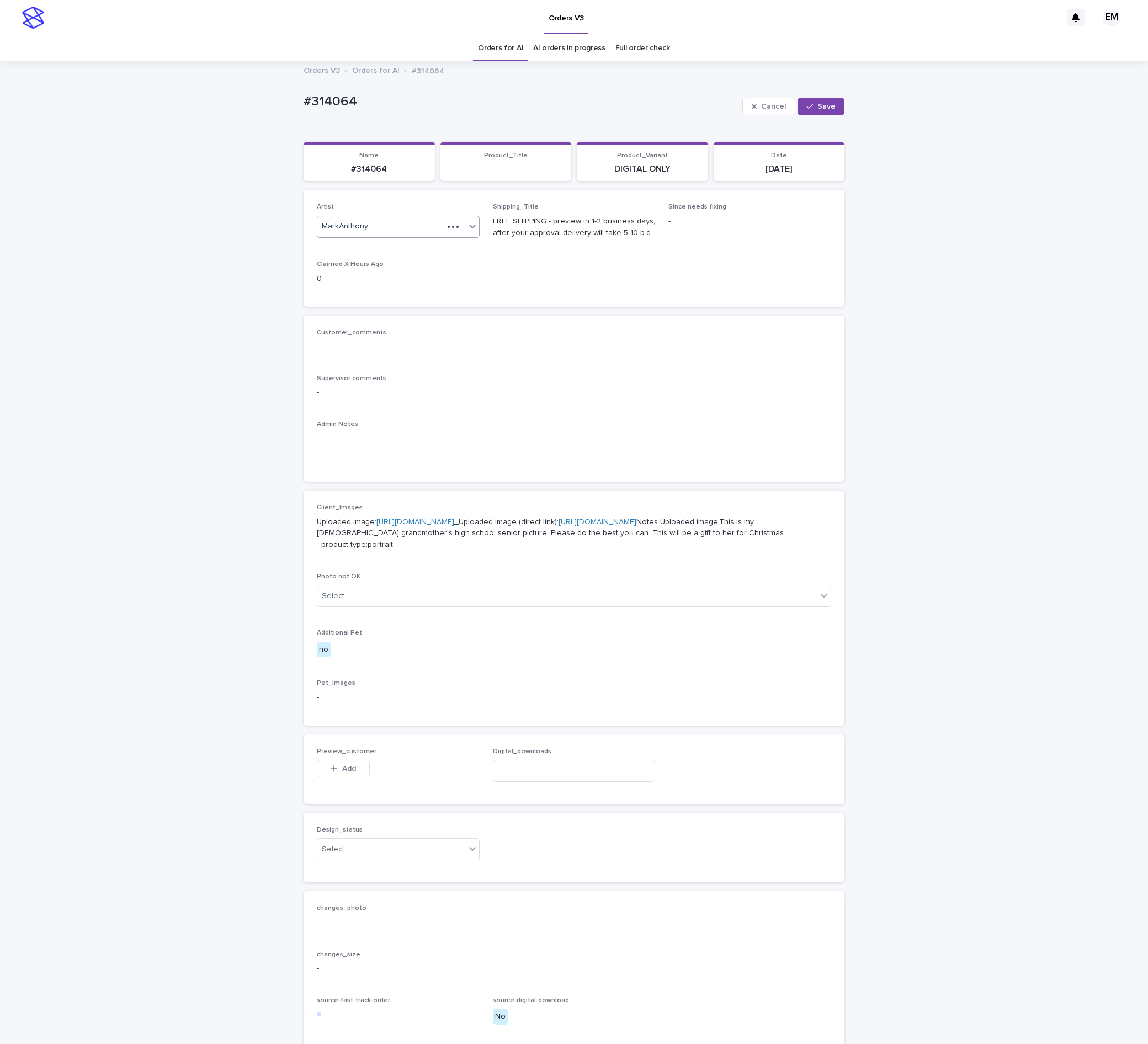
click at [413, 220] on div "MarkAnthony" at bounding box center [380, 226] width 126 height 18
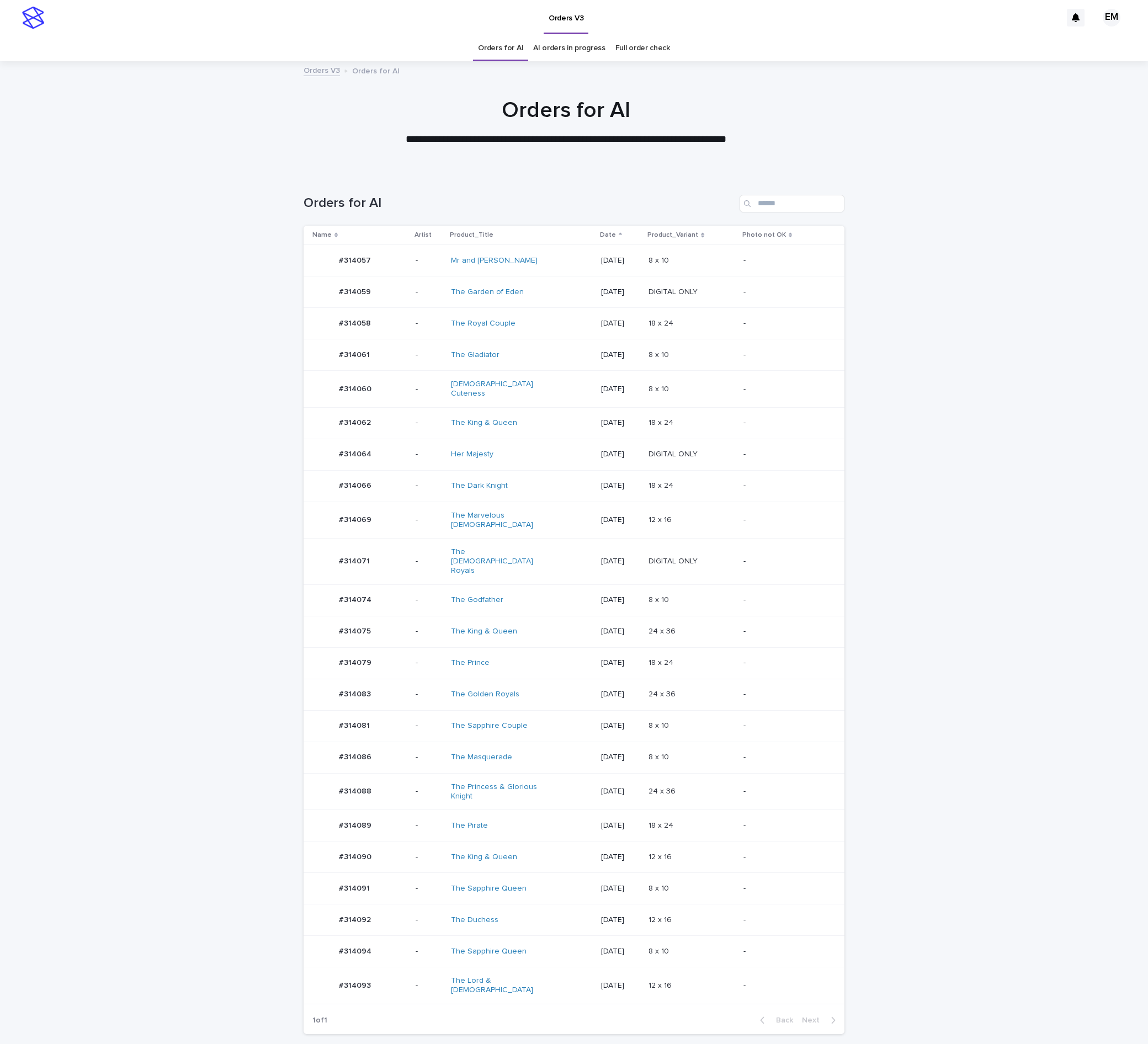
click at [386, 513] on div "#314069 #314069" at bounding box center [359, 519] width 94 height 22
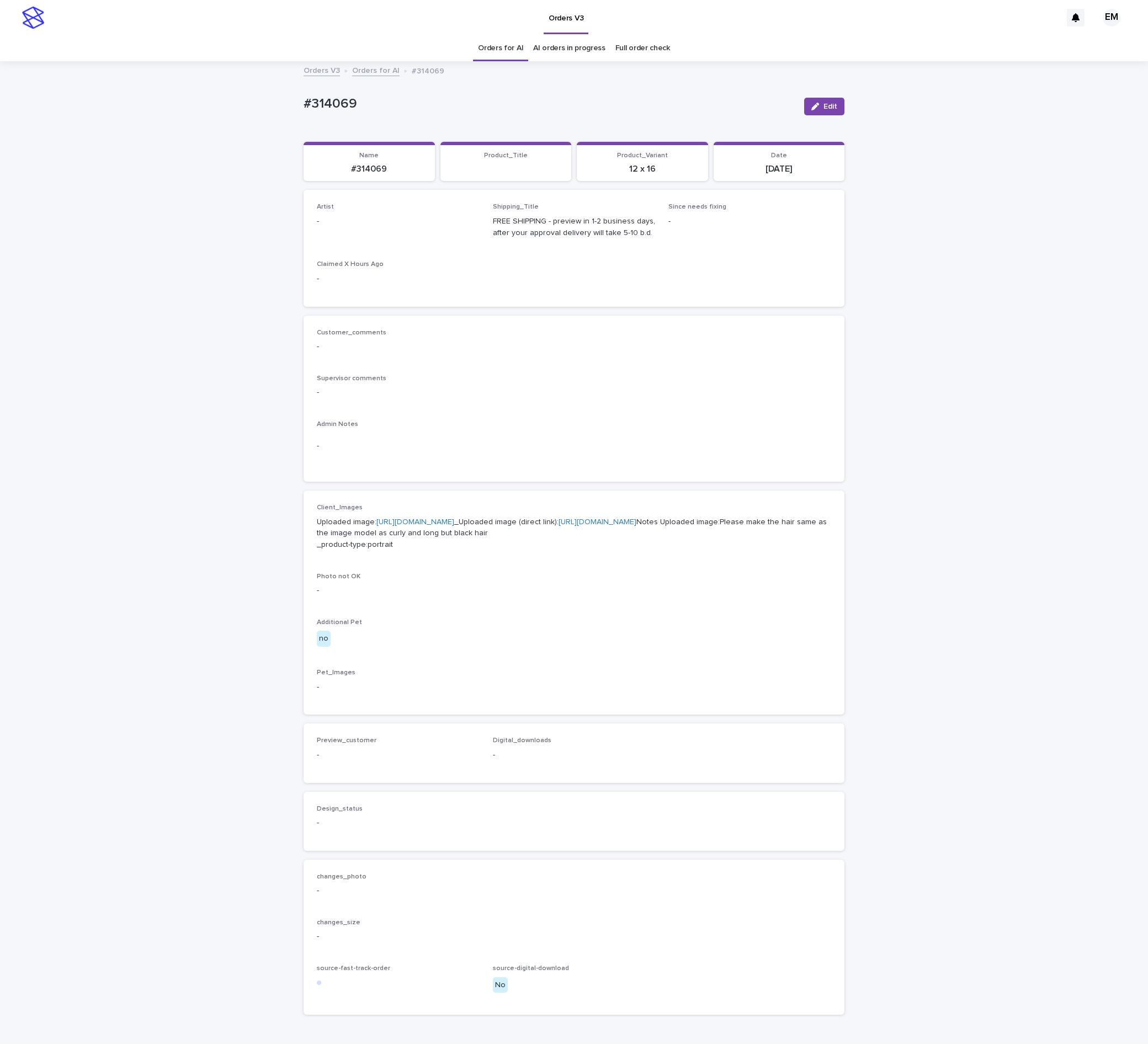
click at [811, 105] on icon "button" at bounding box center [815, 106] width 8 height 8
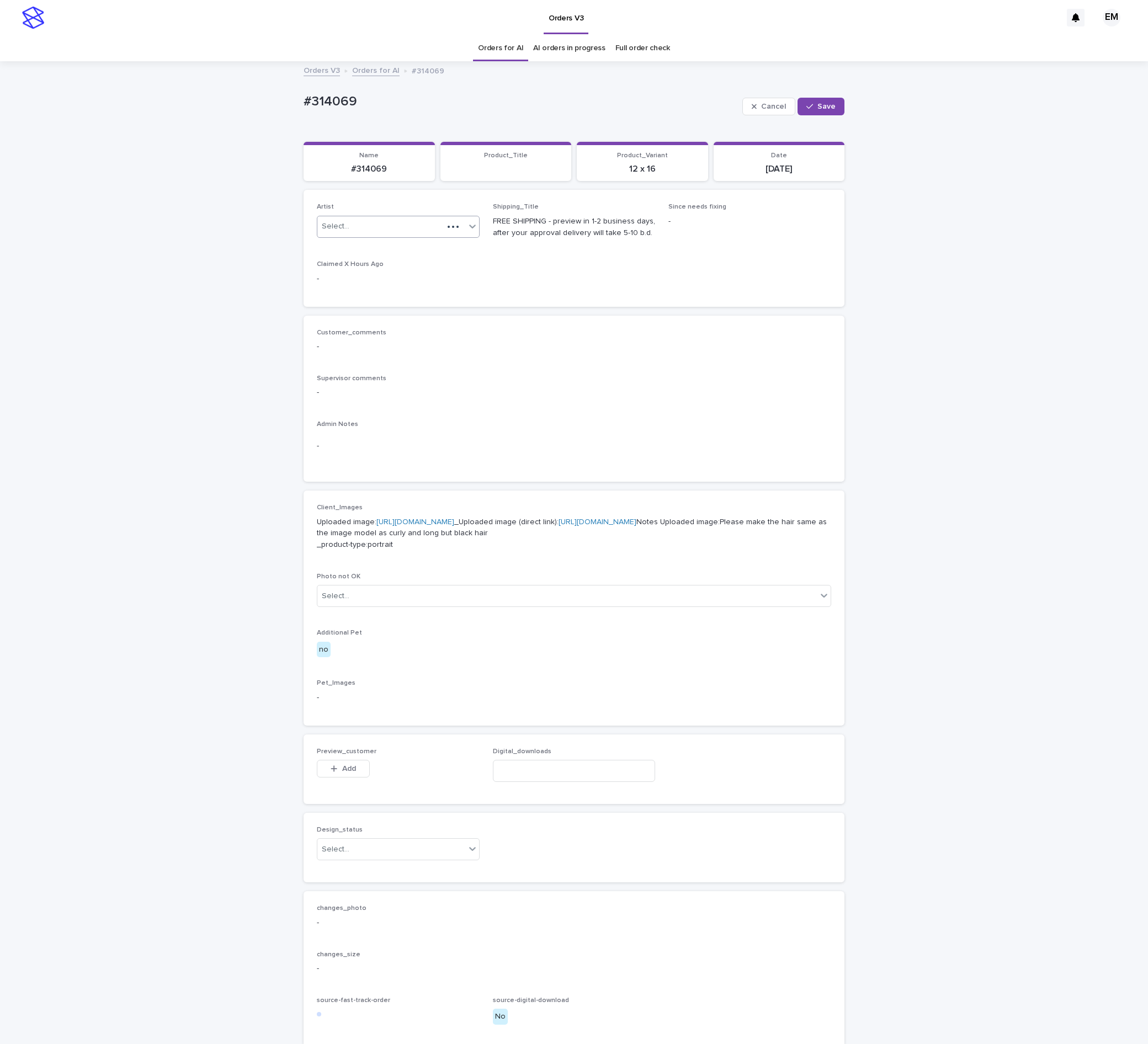
click at [382, 230] on div "Select..." at bounding box center [380, 226] width 126 height 18
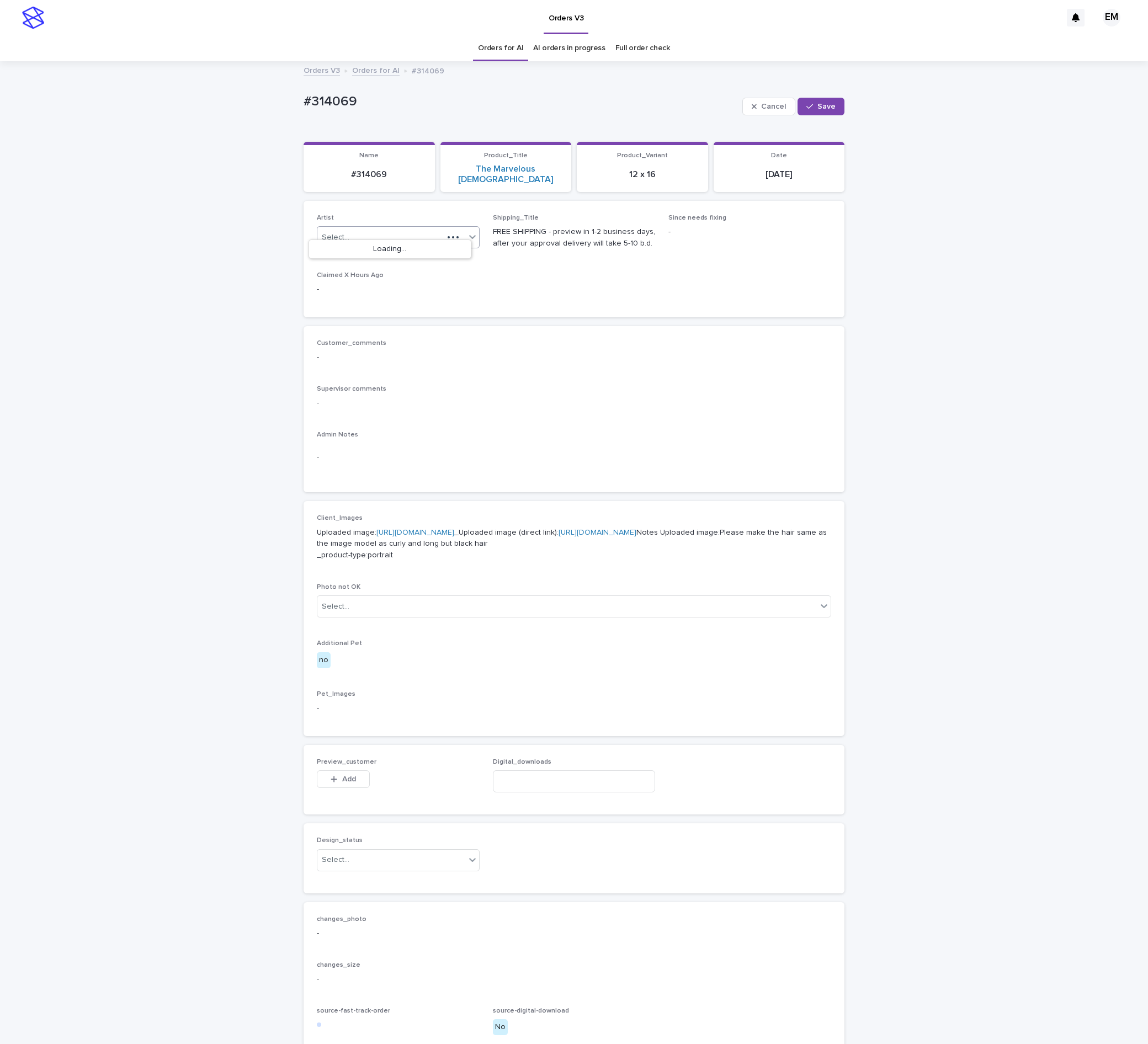
paste input "**********"
type input "**********"
click at [373, 250] on div "EmersonHernandez" at bounding box center [389, 250] width 162 height 19
click at [797, 111] on button "Save" at bounding box center [821, 107] width 47 height 17
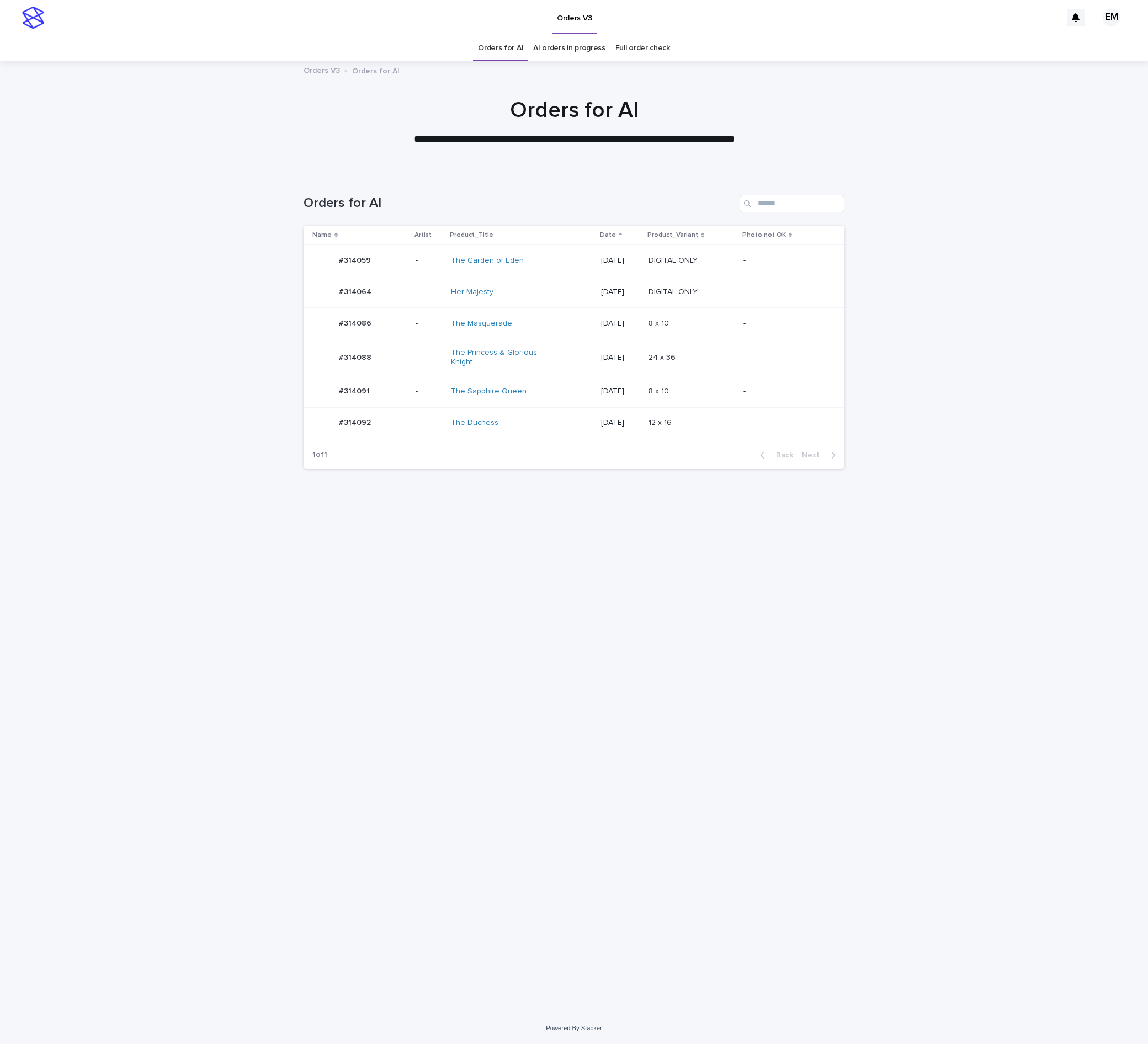
drag, startPoint x: 406, startPoint y: 350, endPoint x: 407, endPoint y: 344, distance: 6.1
click at [411, 344] on td "-" at bounding box center [428, 358] width 35 height 37
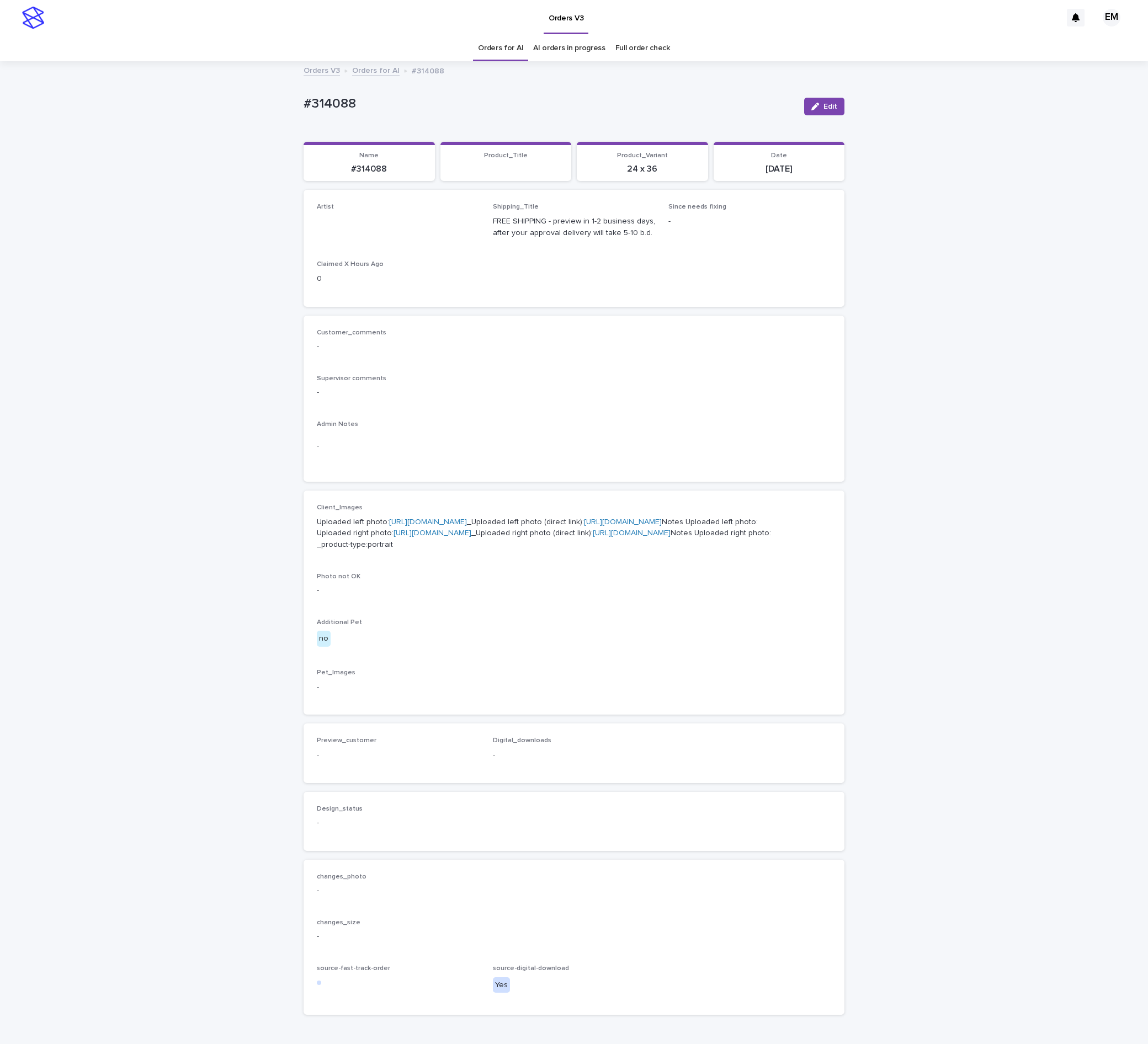
drag, startPoint x: 800, startPoint y: 101, endPoint x: 473, endPoint y: 206, distance: 343.4
click at [804, 105] on button "Edit" at bounding box center [824, 107] width 40 height 17
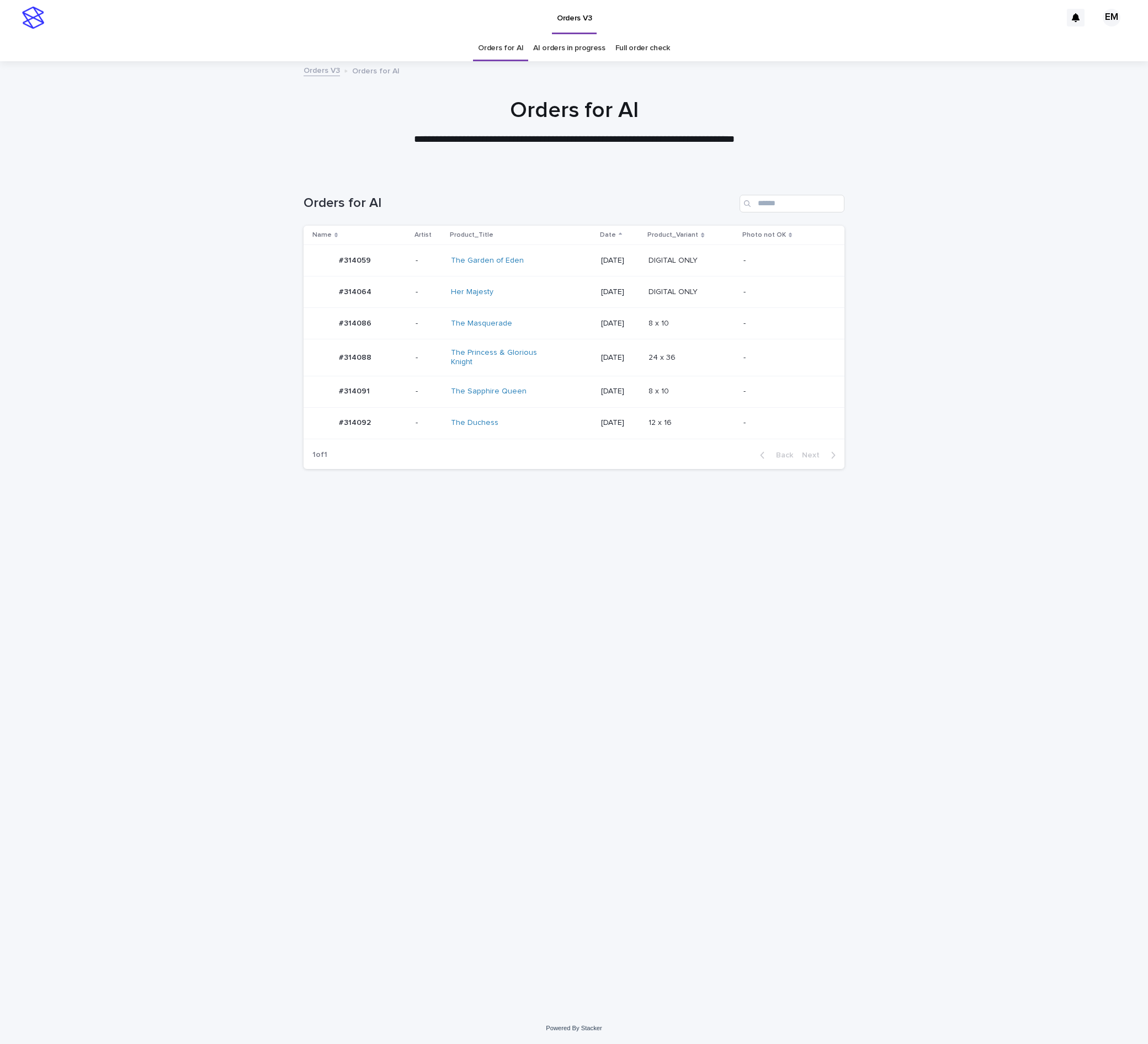
click at [426, 357] on p "-" at bounding box center [428, 358] width 26 height 10
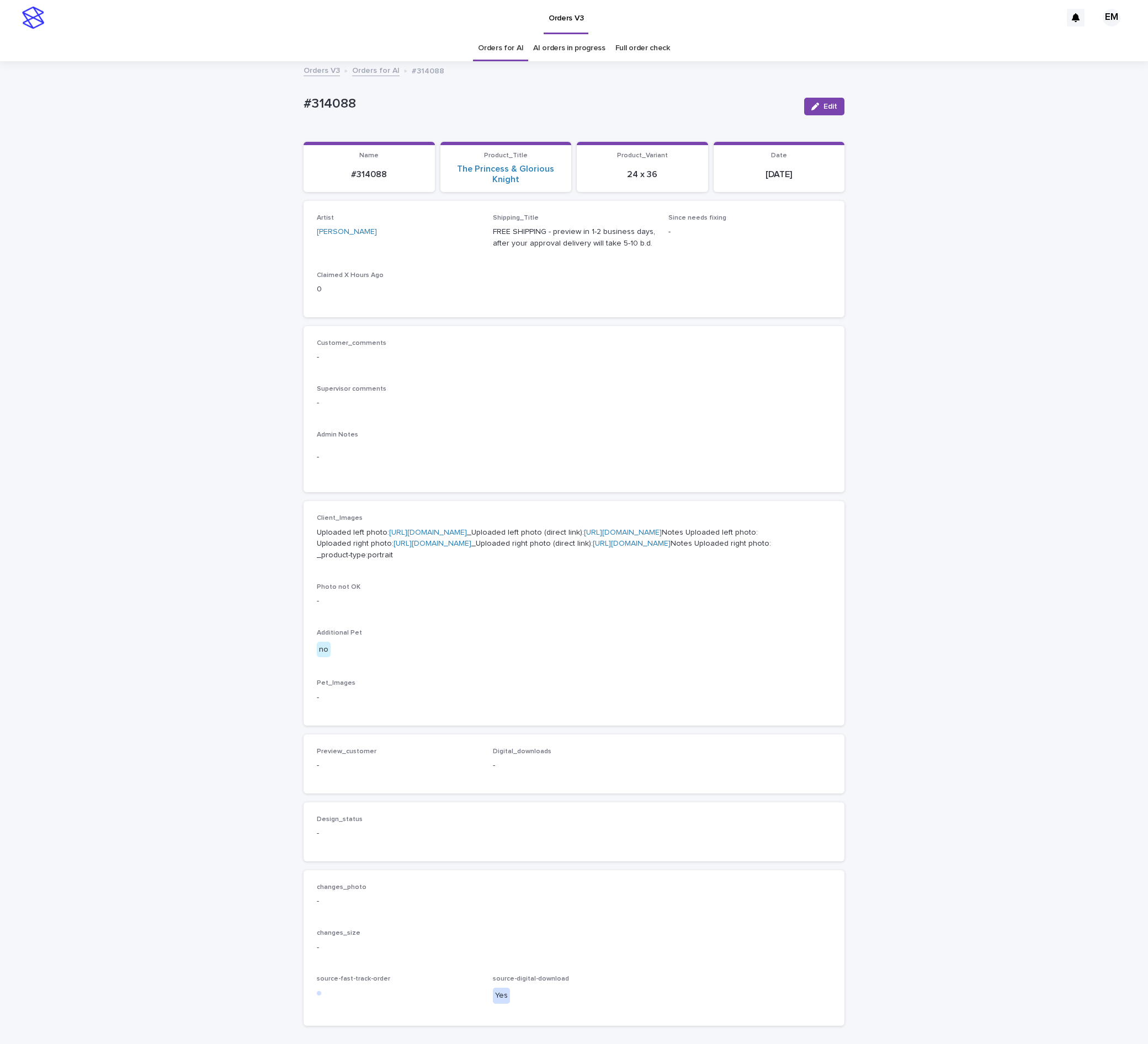
scroll to position [37, 0]
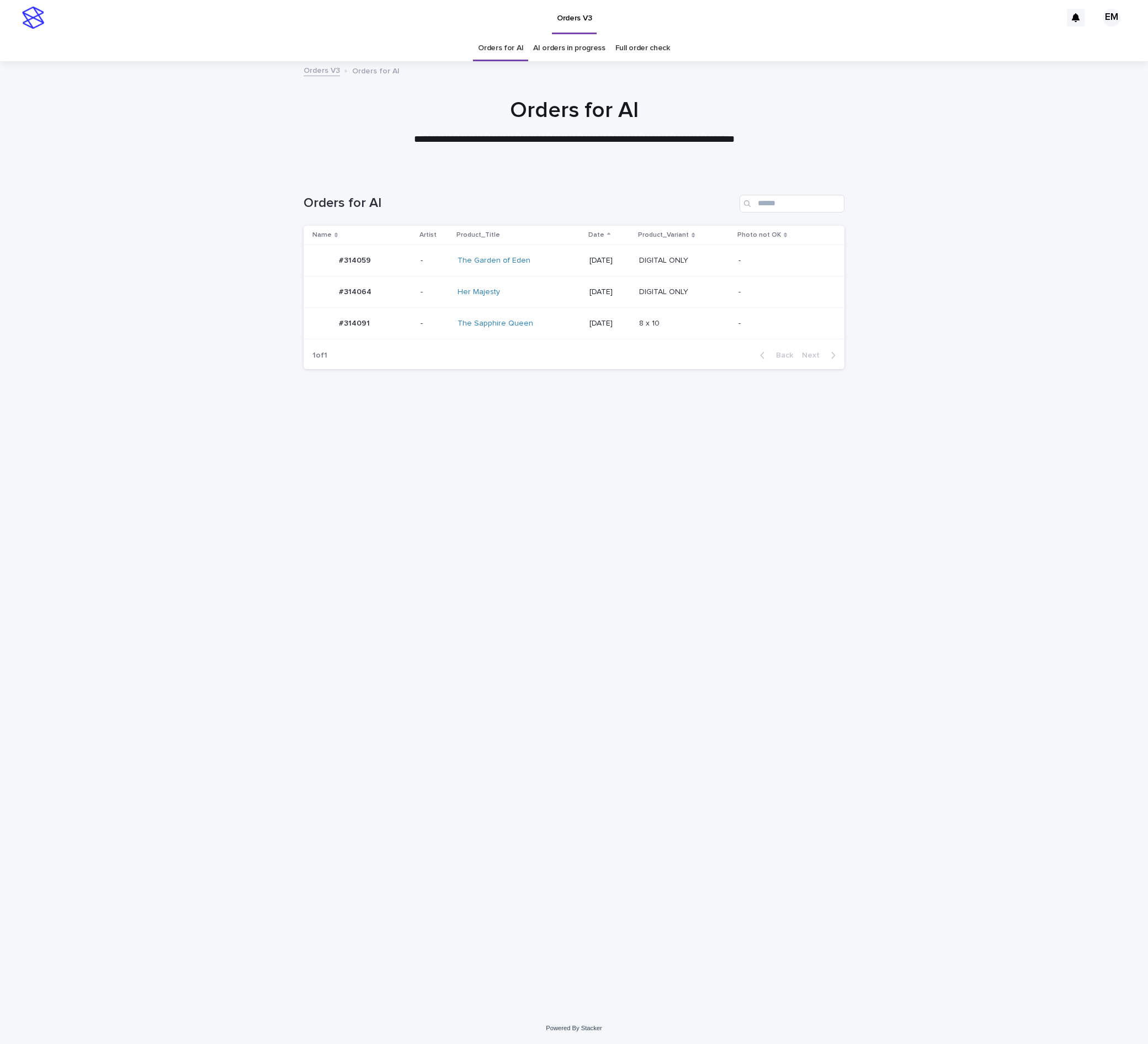
click at [383, 271] on div "#314059 #314059" at bounding box center [362, 260] width 100 height 22
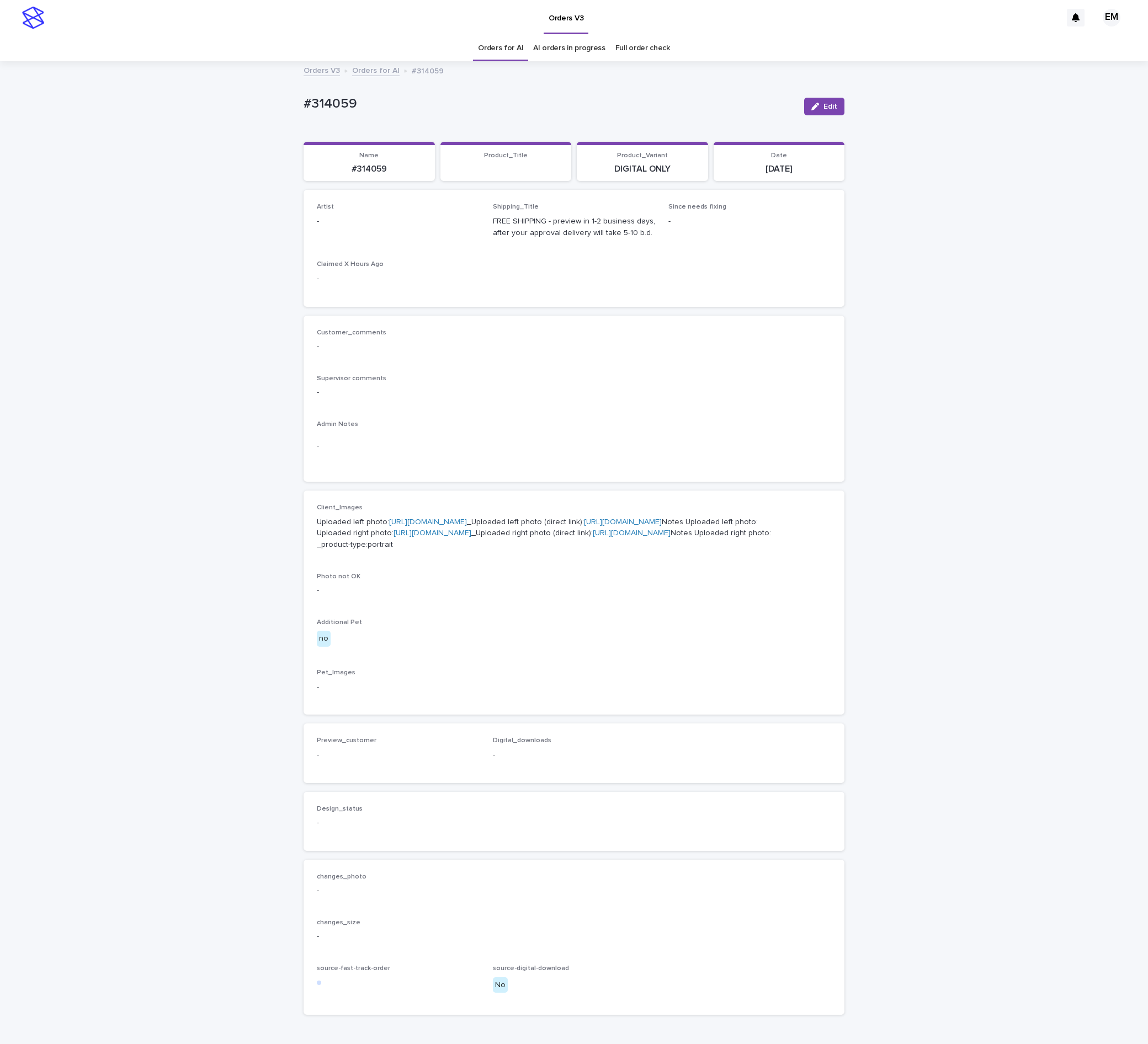
click at [824, 109] on span "Edit" at bounding box center [831, 106] width 14 height 8
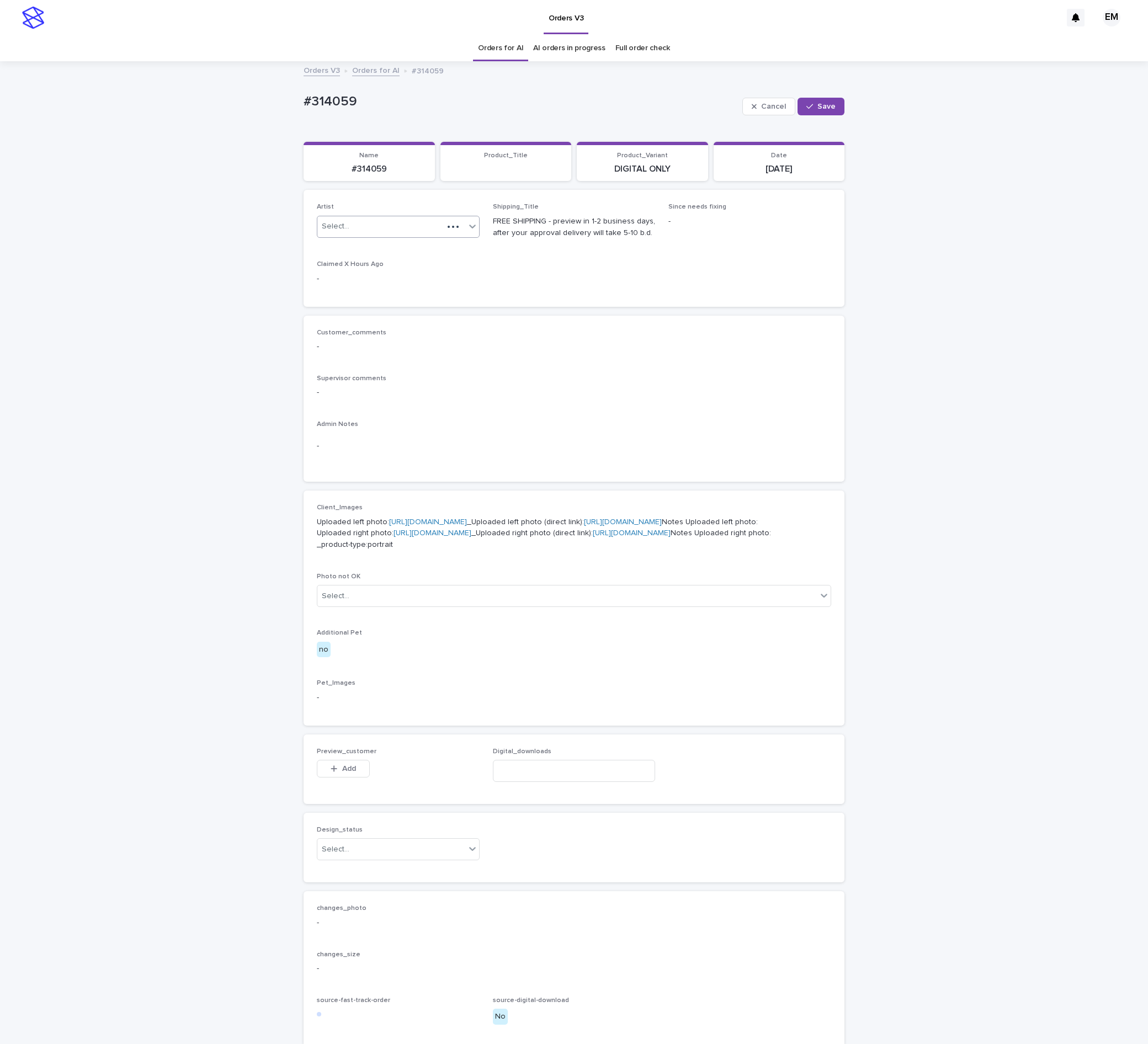
click at [443, 228] on div at bounding box center [453, 226] width 20 height 11
paste input "**********"
type input "**********"
drag, startPoint x: 821, startPoint y: 109, endPoint x: 662, endPoint y: 70, distance: 163.7
click at [820, 109] on span "Save" at bounding box center [826, 106] width 18 height 8
